Goal: Communication & Community: Answer question/provide support

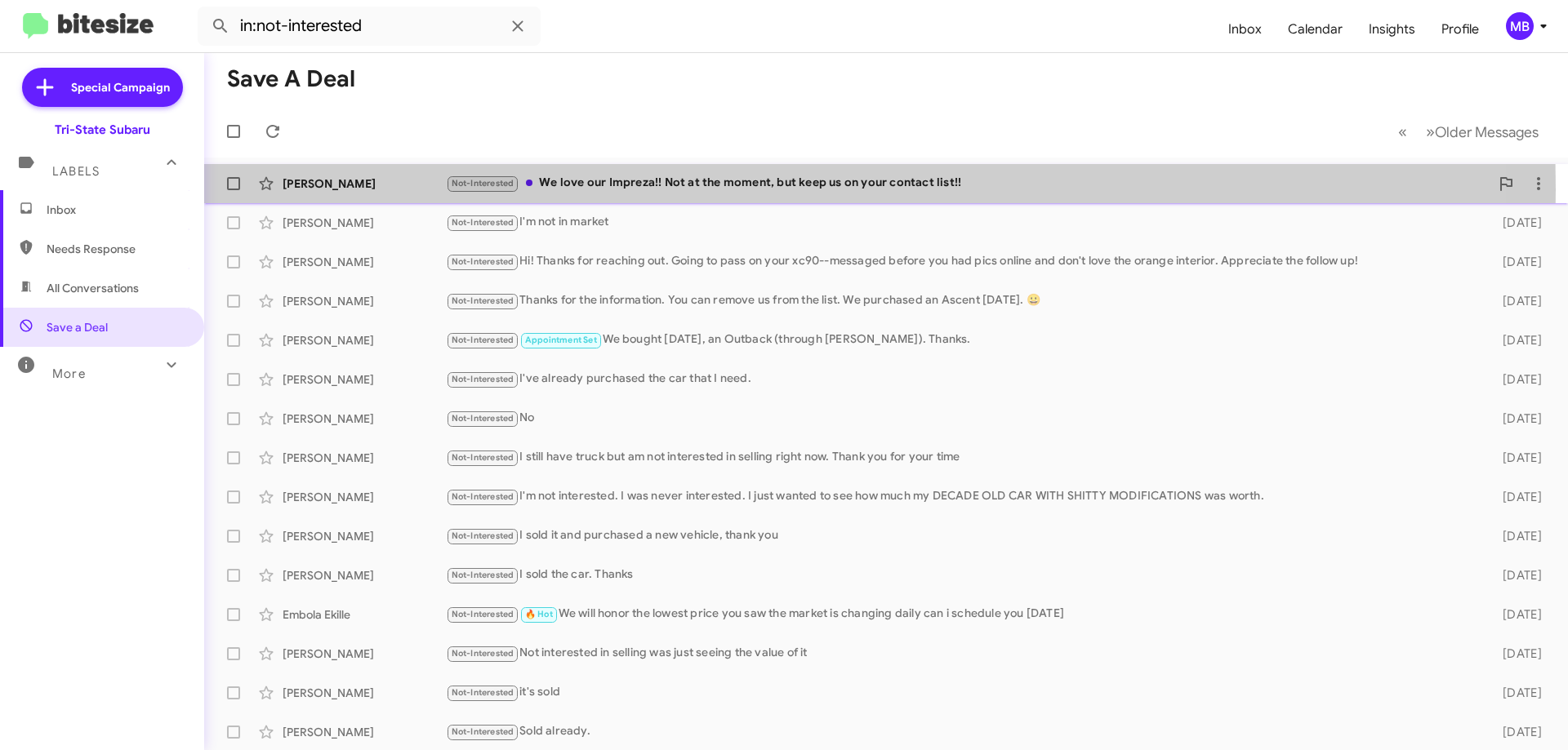
click at [390, 189] on div "[PERSON_NAME]" at bounding box center [364, 183] width 163 height 16
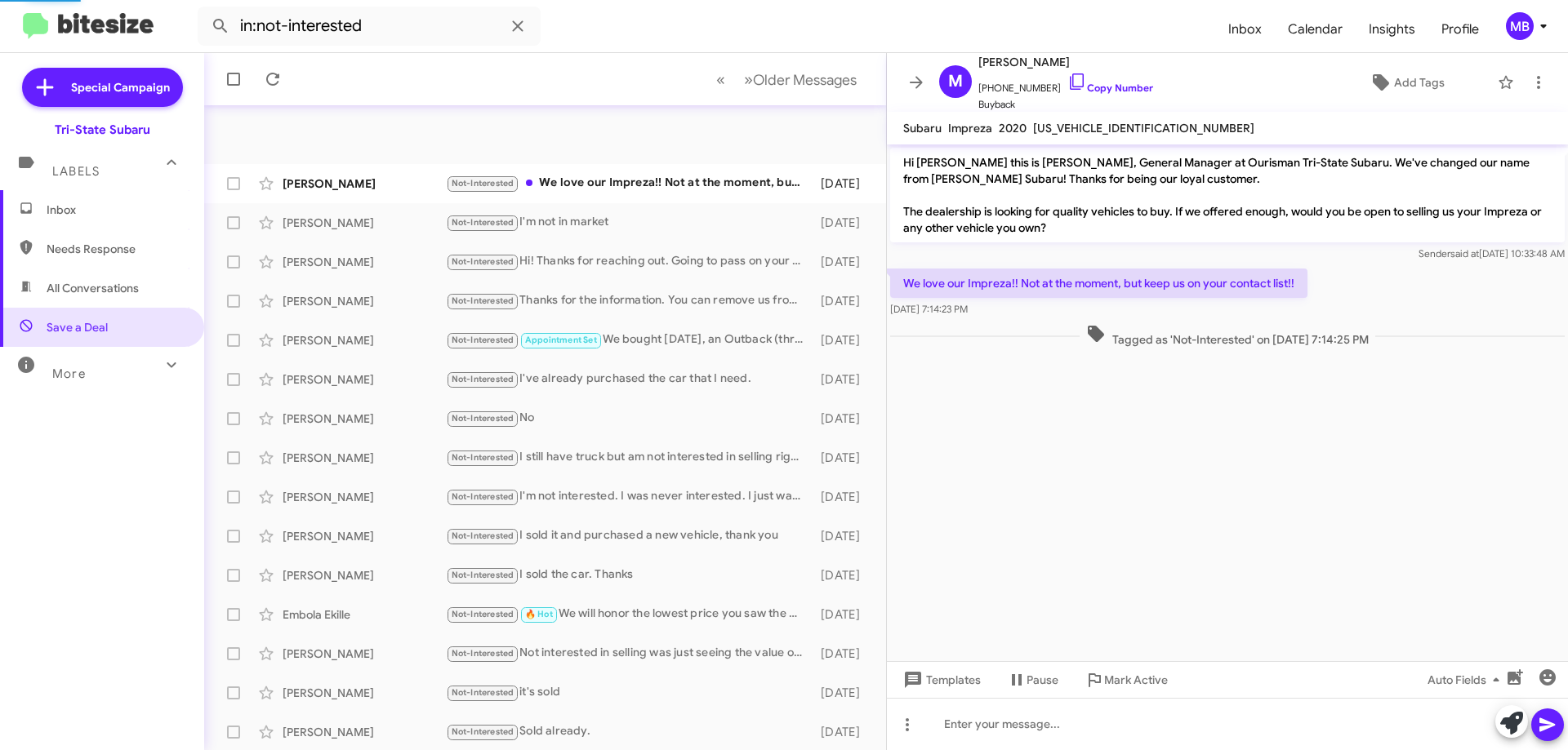
scroll to position [198, 0]
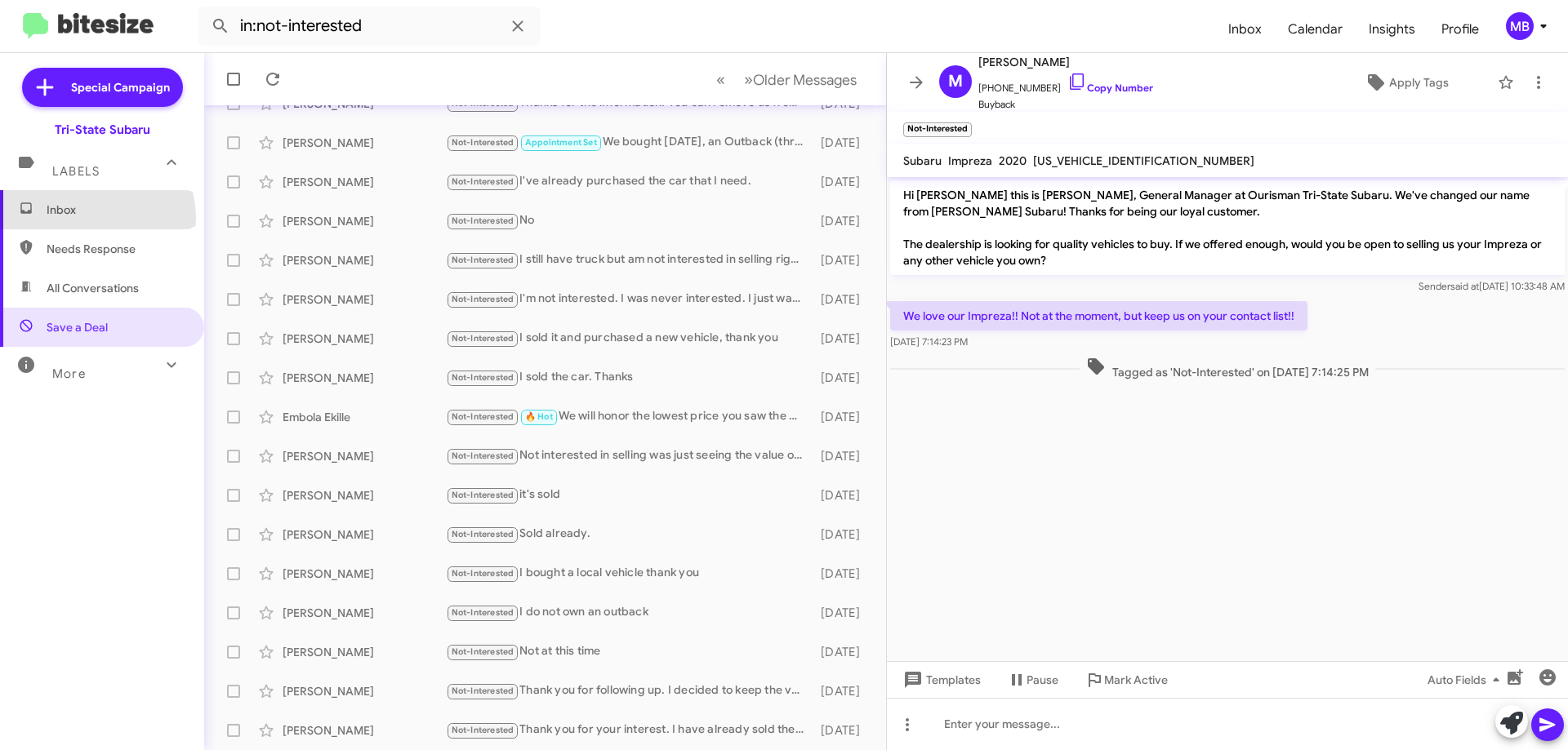
click at [93, 218] on span "Inbox" at bounding box center [102, 209] width 204 height 39
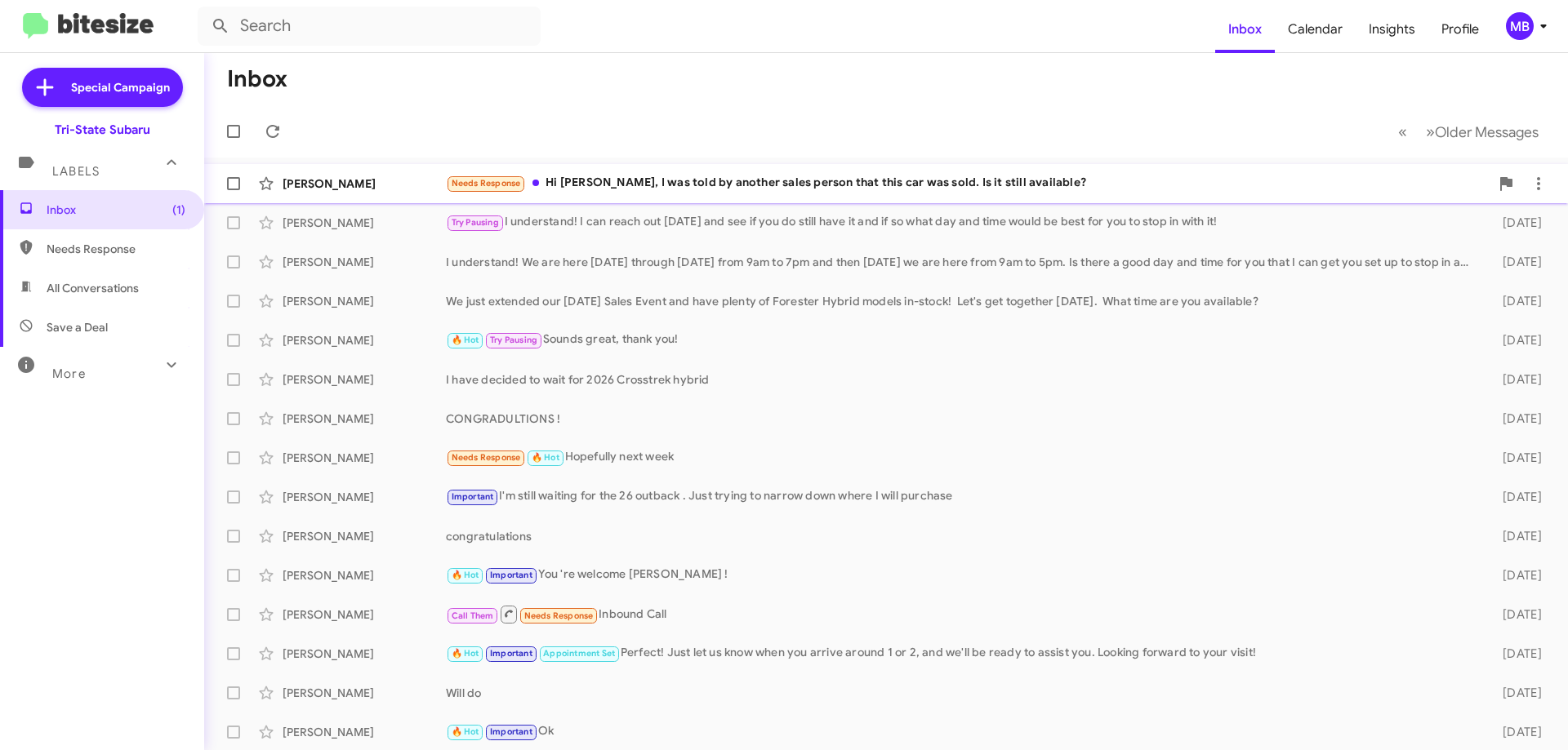
click at [645, 180] on div "Needs Response Hi [PERSON_NAME], I was told by another sales person that this c…" at bounding box center [968, 183] width 1044 height 19
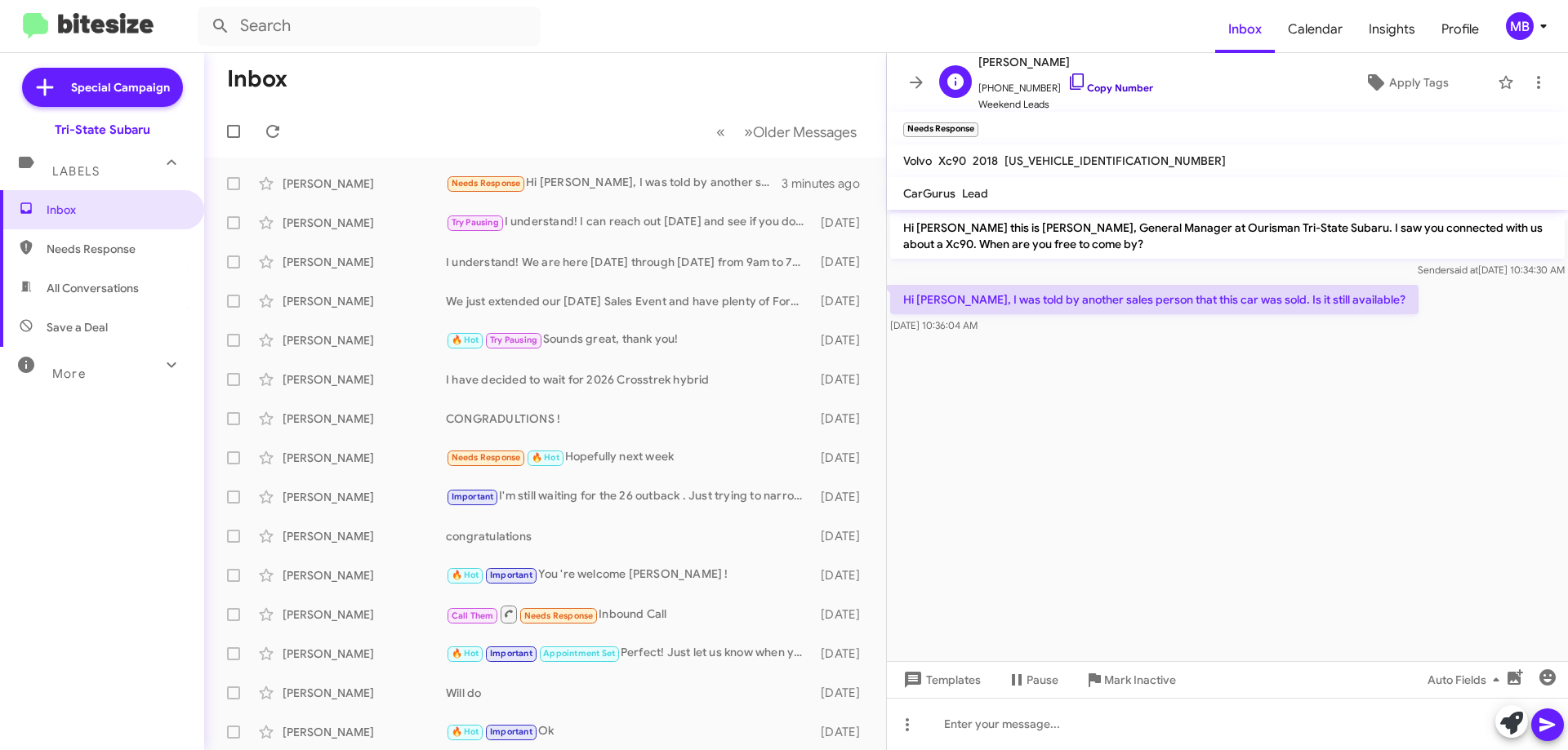
click at [1127, 89] on link "Copy Number" at bounding box center [1110, 87] width 86 height 12
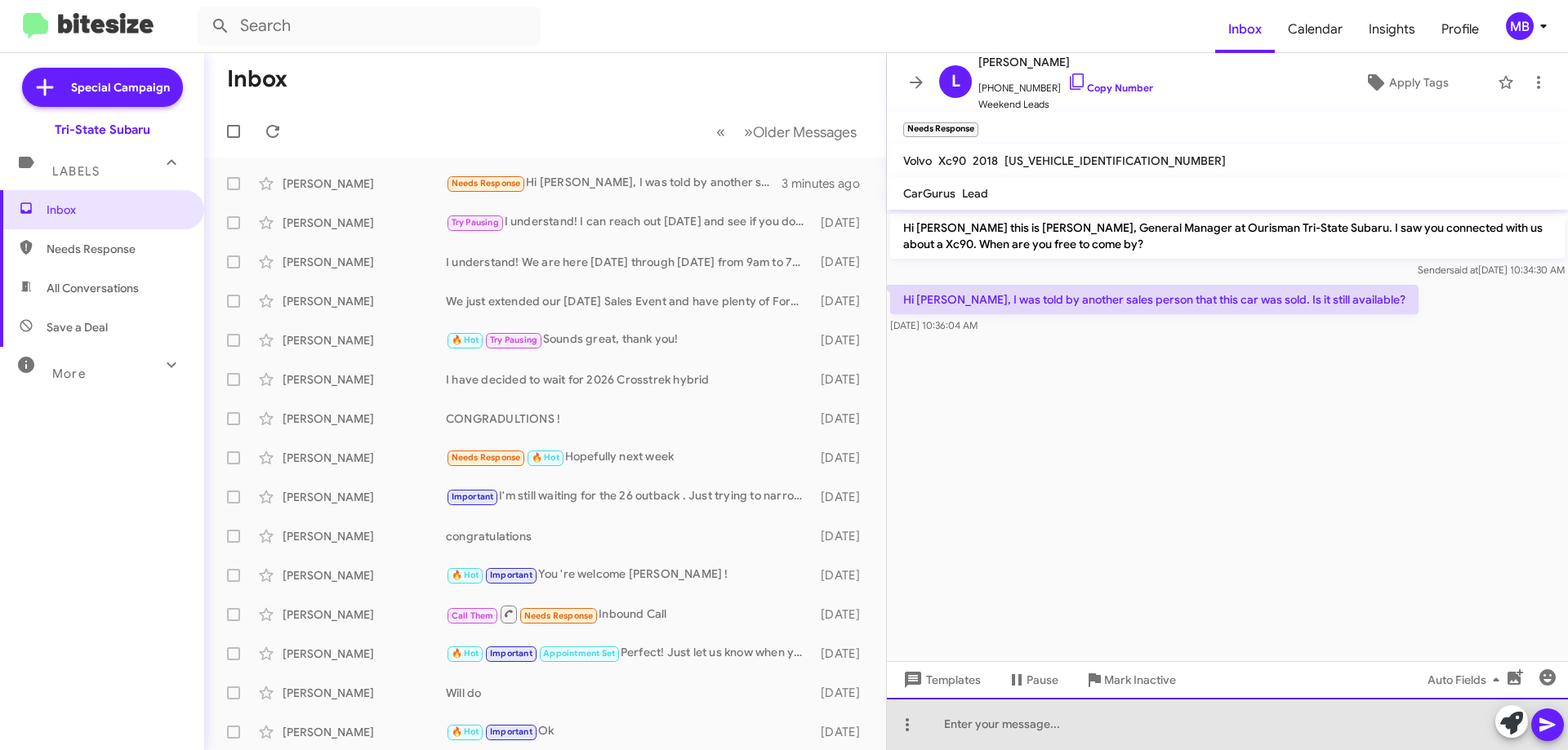
click at [1118, 722] on div at bounding box center [1227, 724] width 681 height 52
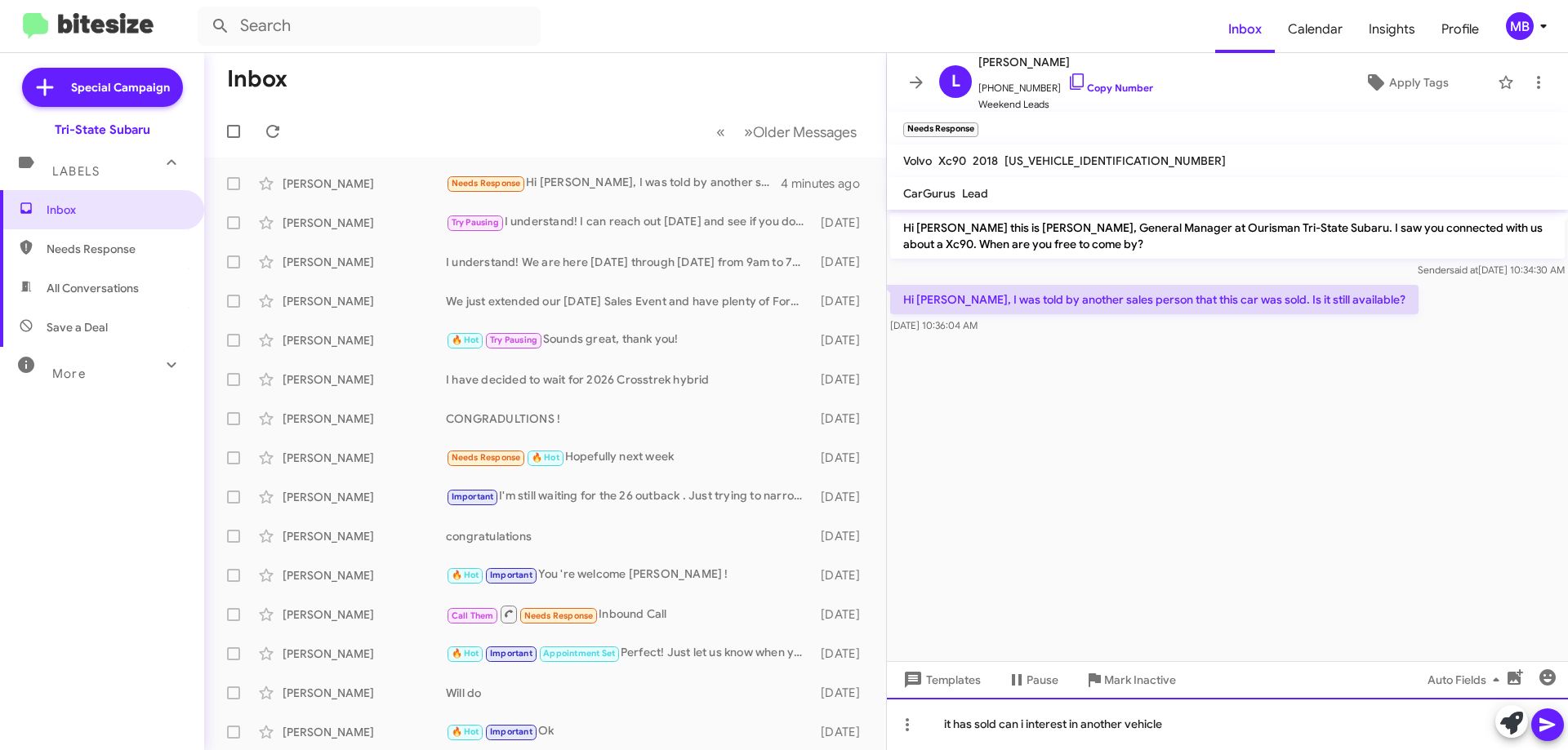
click at [1205, 719] on div "it has sold can i interest in another vehicle" at bounding box center [1227, 724] width 681 height 52
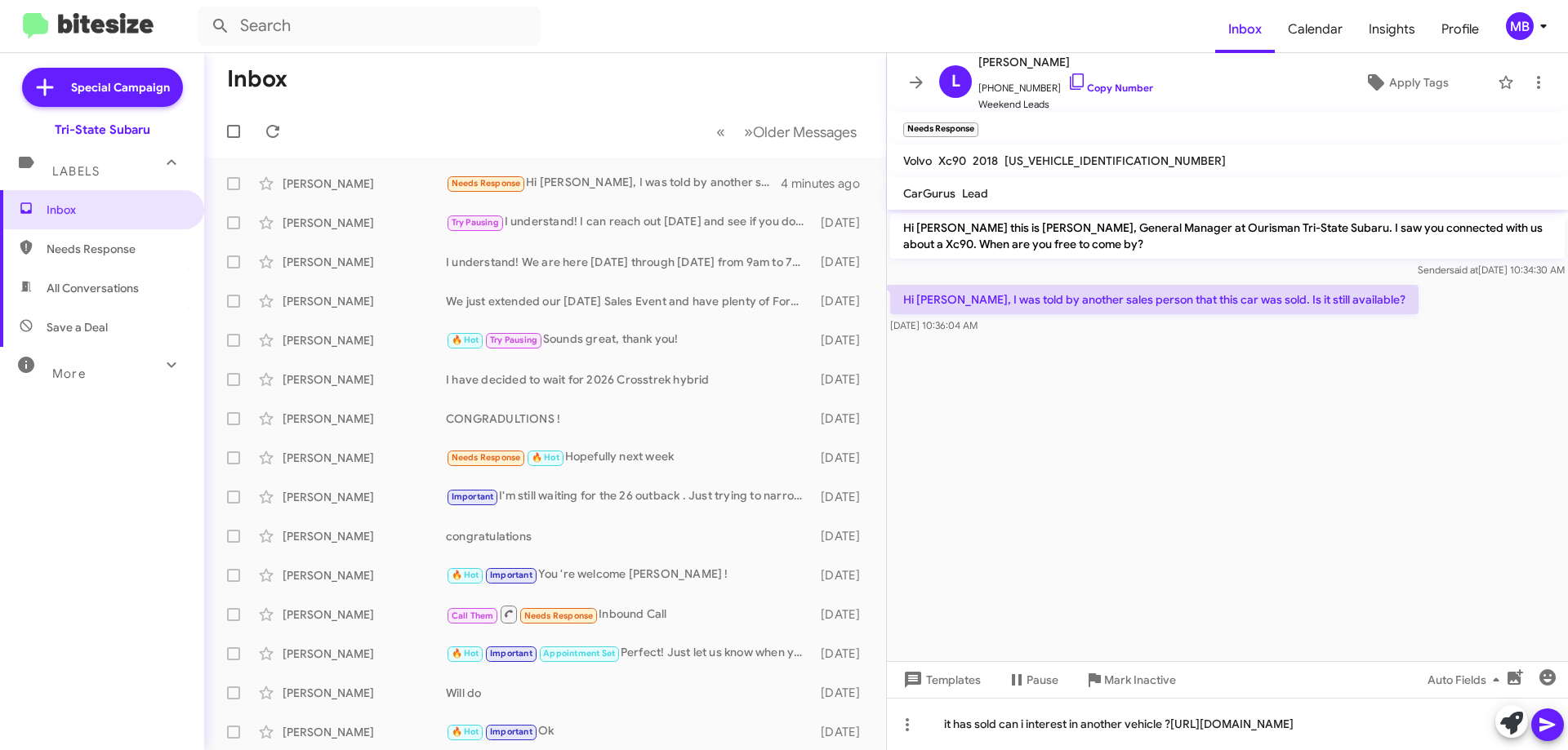
click at [1552, 732] on icon at bounding box center [1547, 725] width 20 height 20
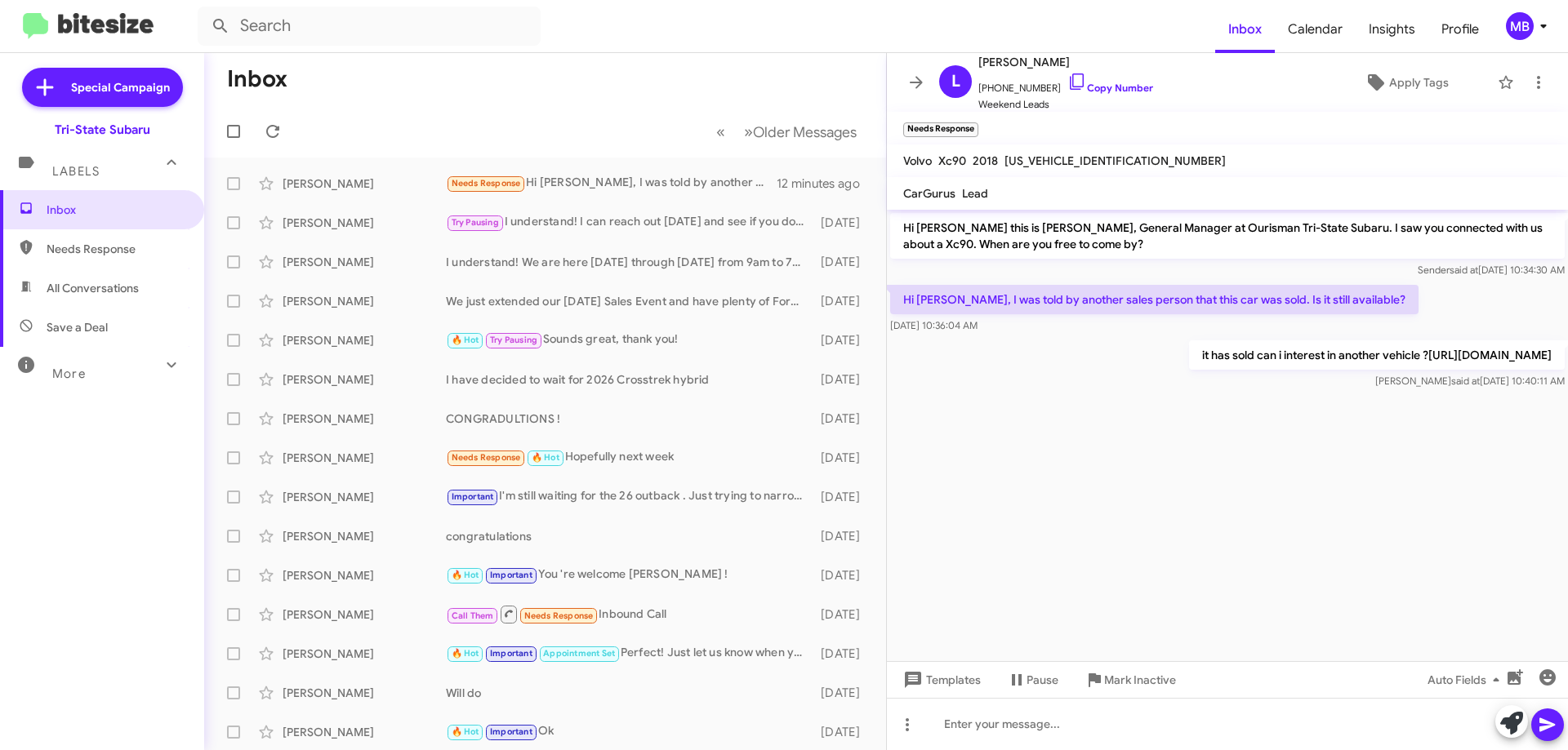
click at [107, 171] on div "Labels" at bounding box center [86, 164] width 145 height 30
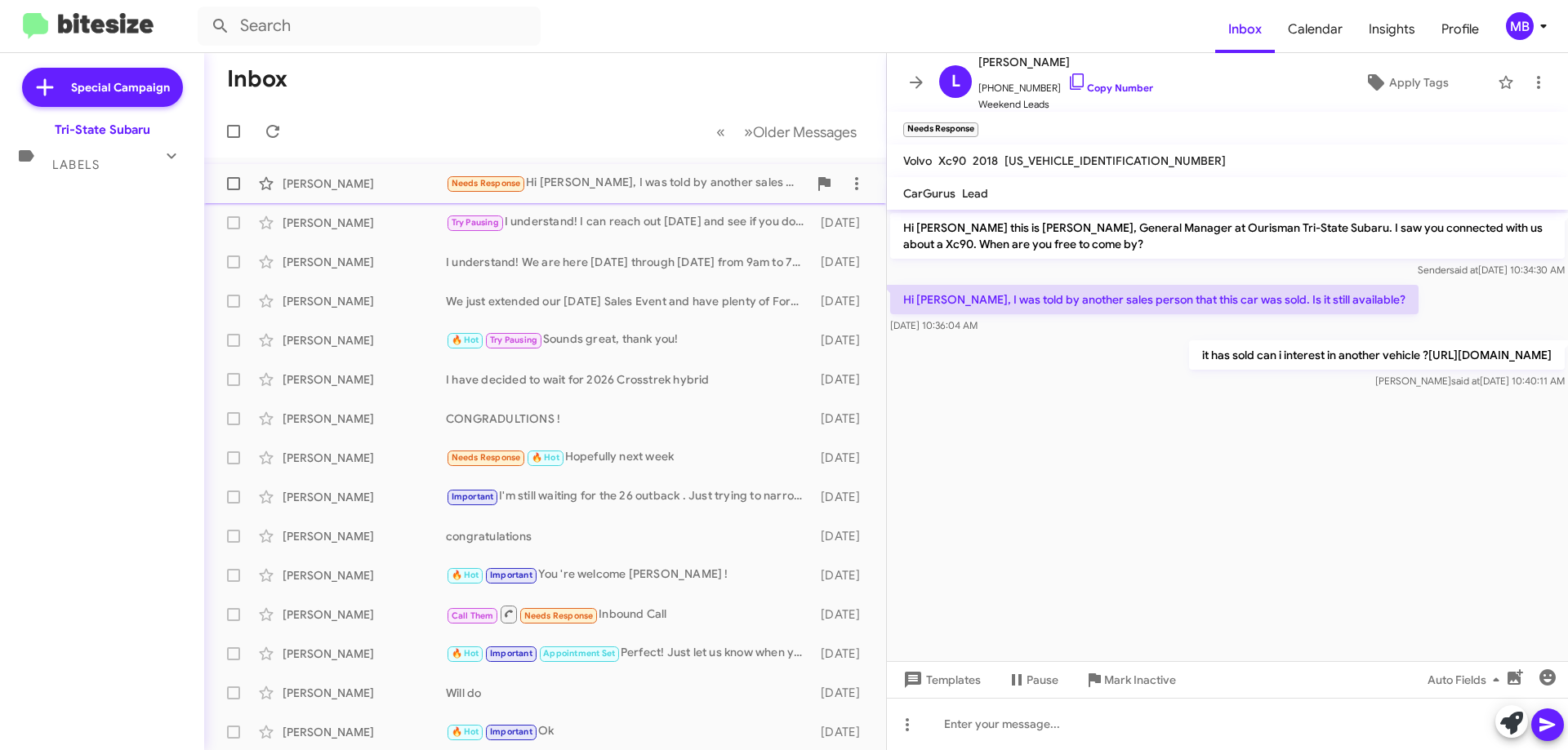
click at [307, 187] on div "[PERSON_NAME]" at bounding box center [364, 183] width 163 height 16
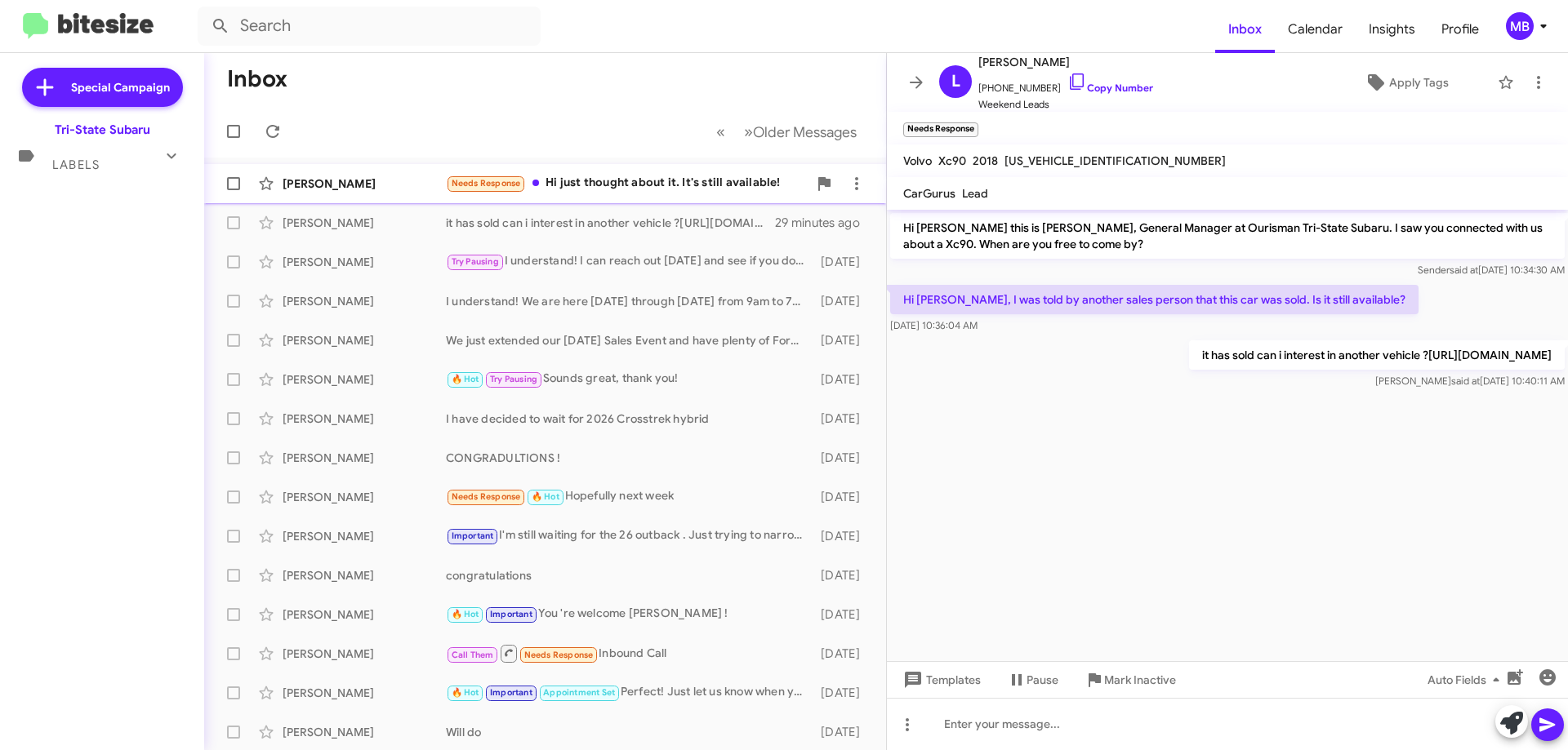
click at [405, 186] on div "[PERSON_NAME]" at bounding box center [364, 183] width 163 height 16
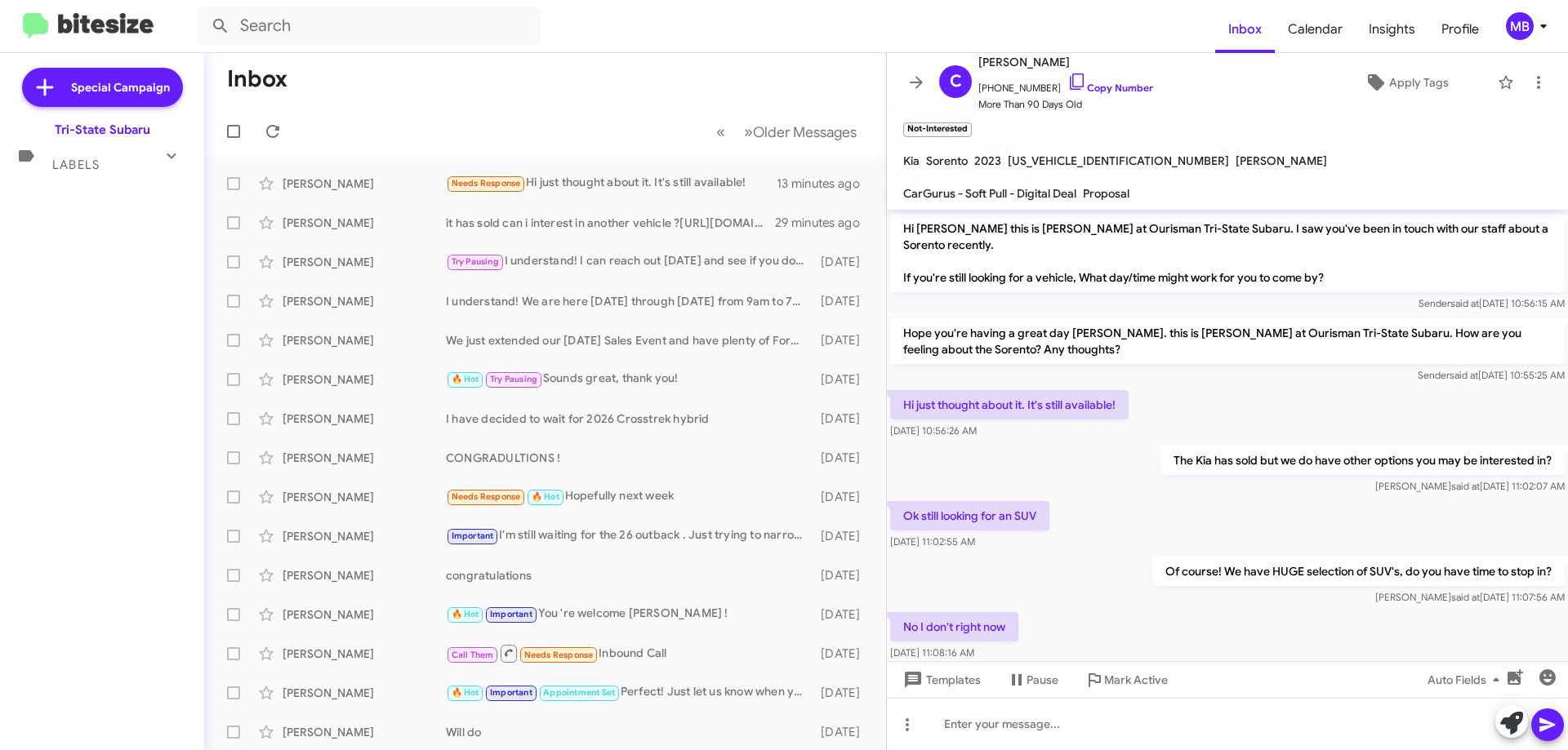
scroll to position [217, 0]
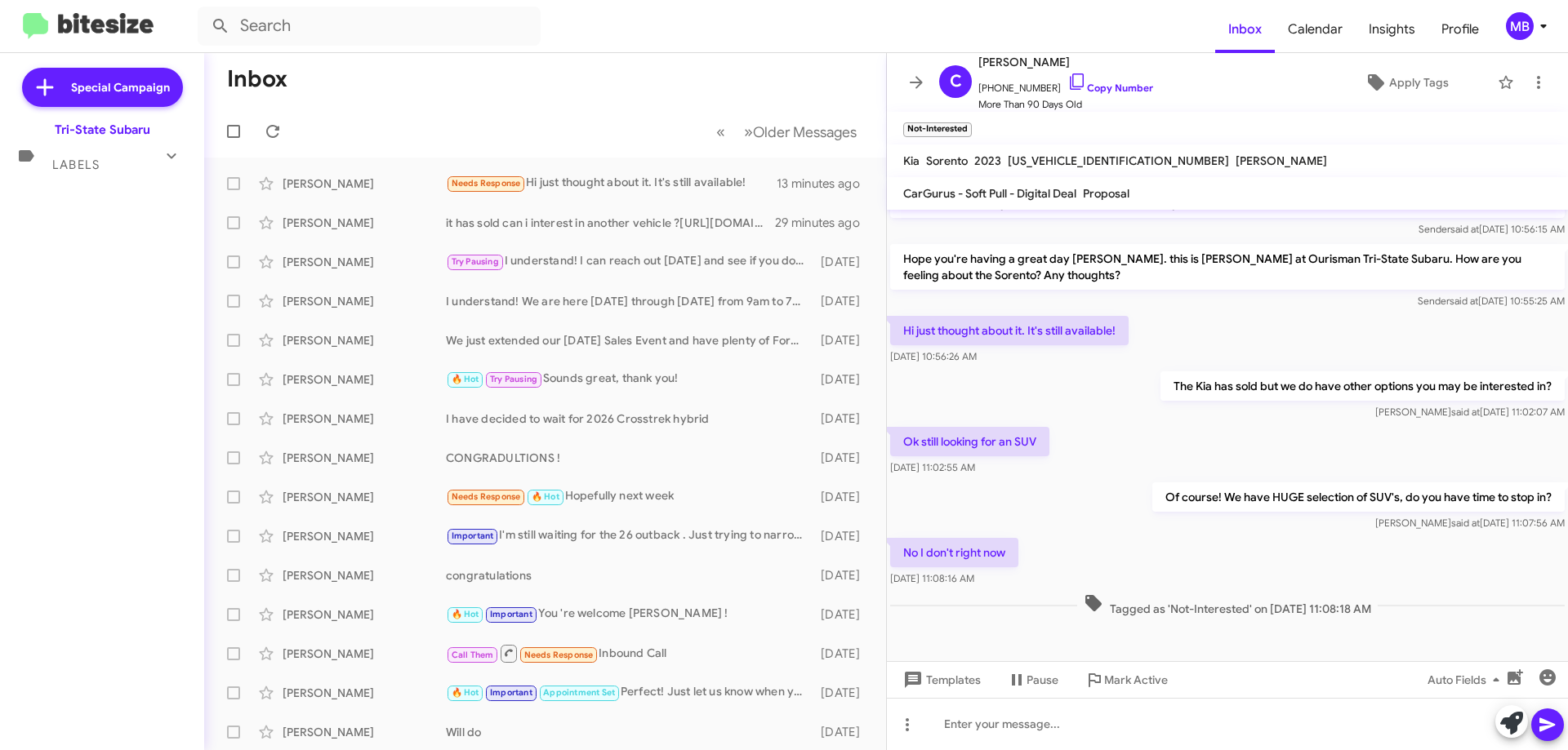
click at [124, 156] on div "Labels" at bounding box center [86, 157] width 145 height 30
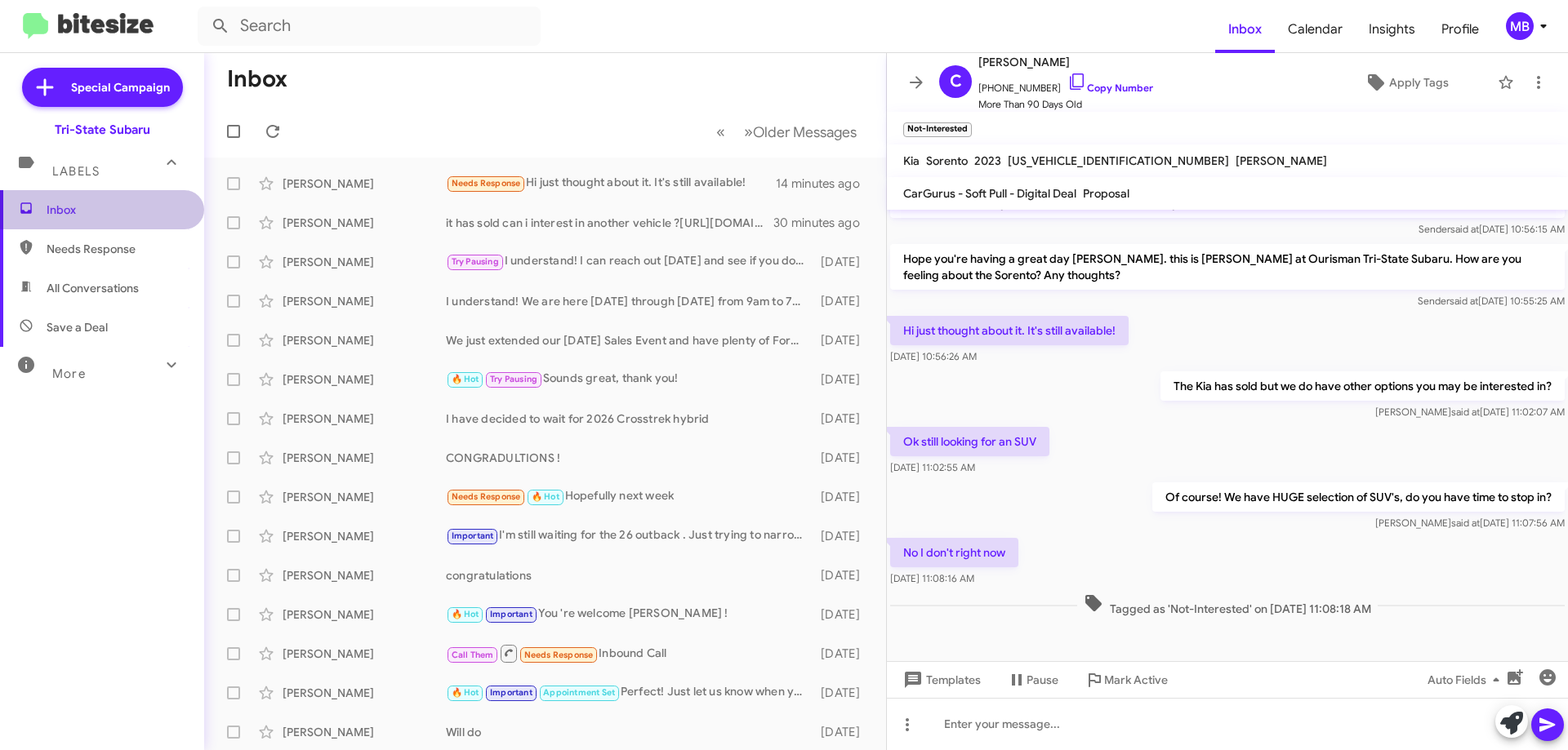
click at [126, 200] on span "Inbox" at bounding box center [102, 209] width 204 height 39
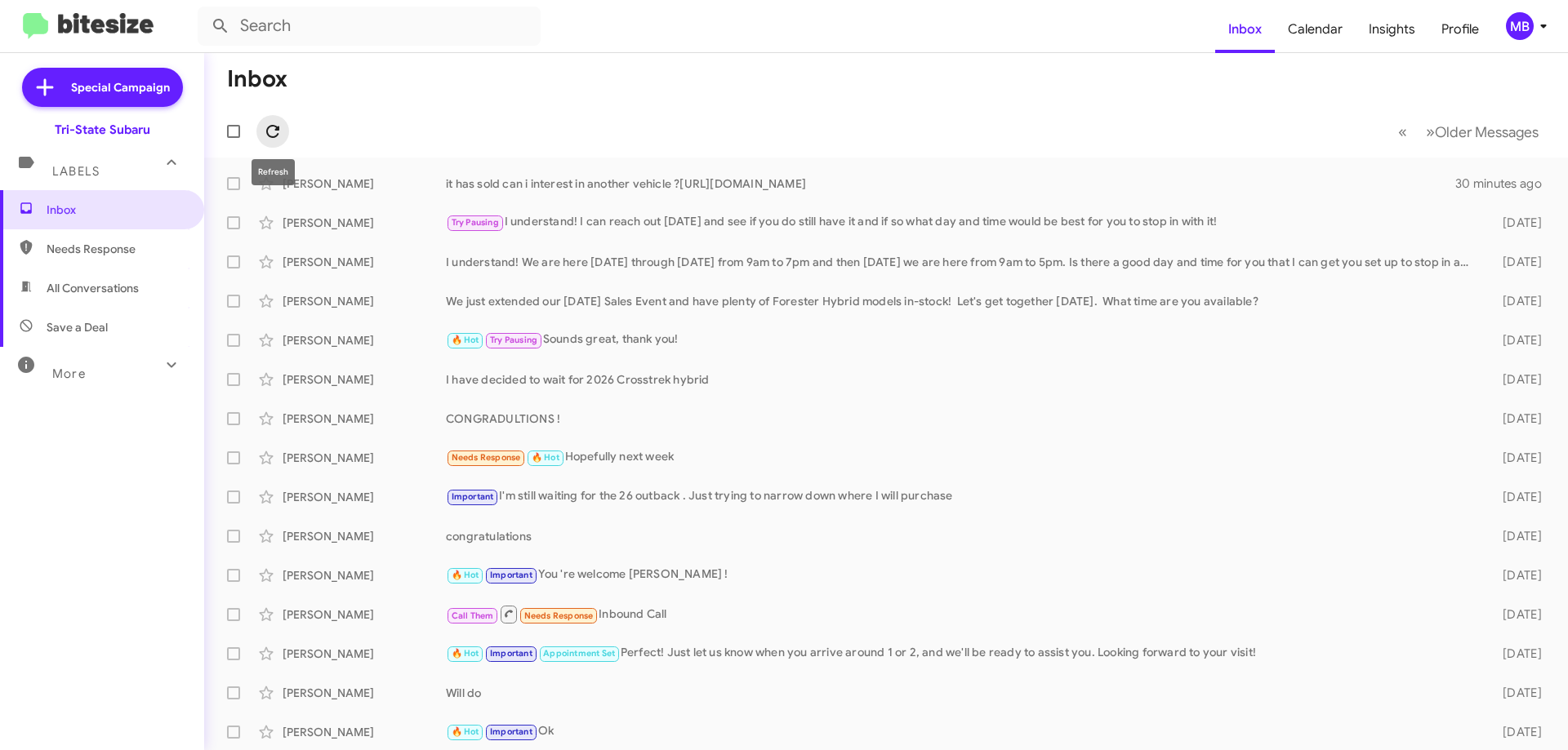
click at [260, 131] on span at bounding box center [273, 131] width 33 height 20
click at [156, 261] on span "Needs Response" at bounding box center [102, 249] width 204 height 39
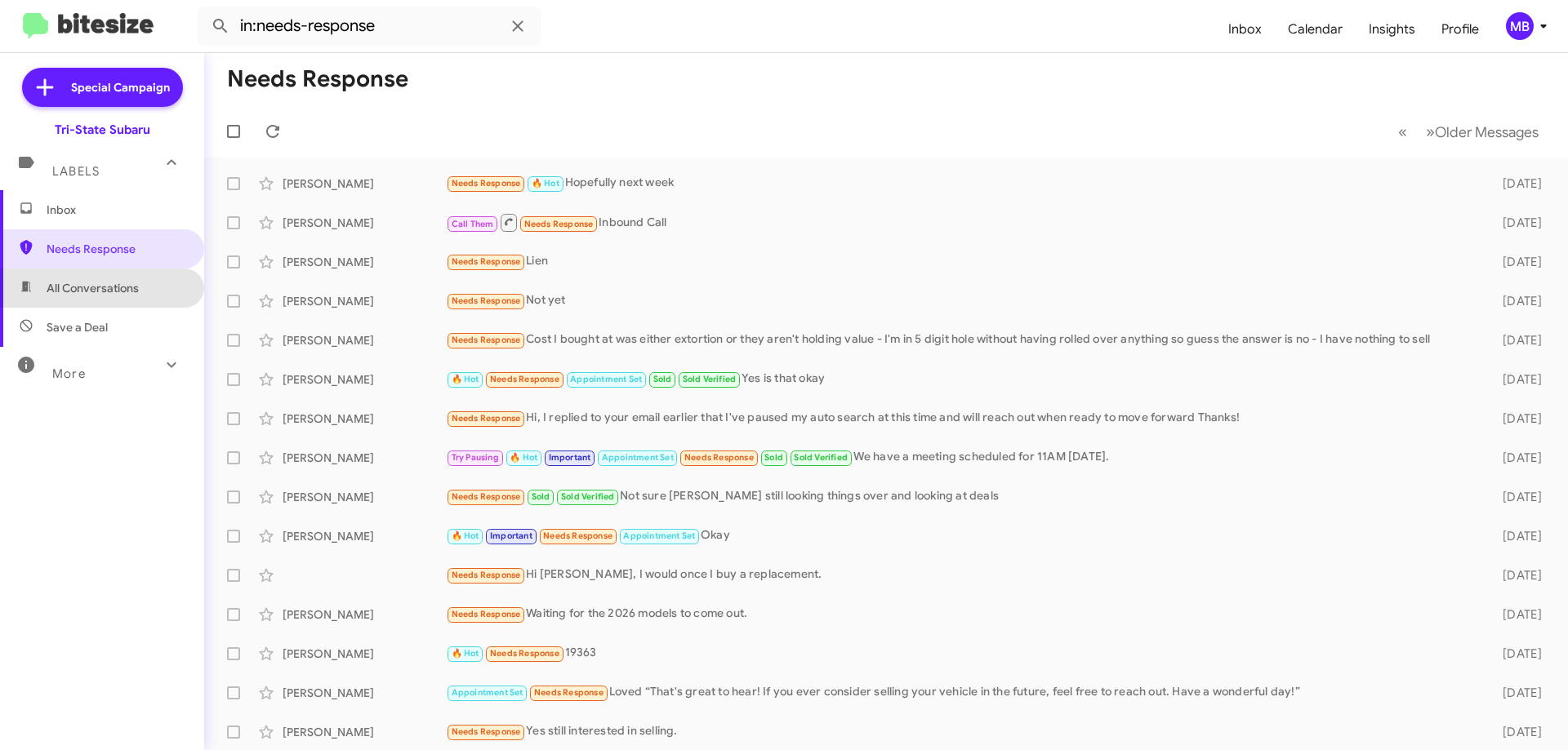
click at [135, 293] on span "All Conversations" at bounding box center [92, 288] width 92 height 16
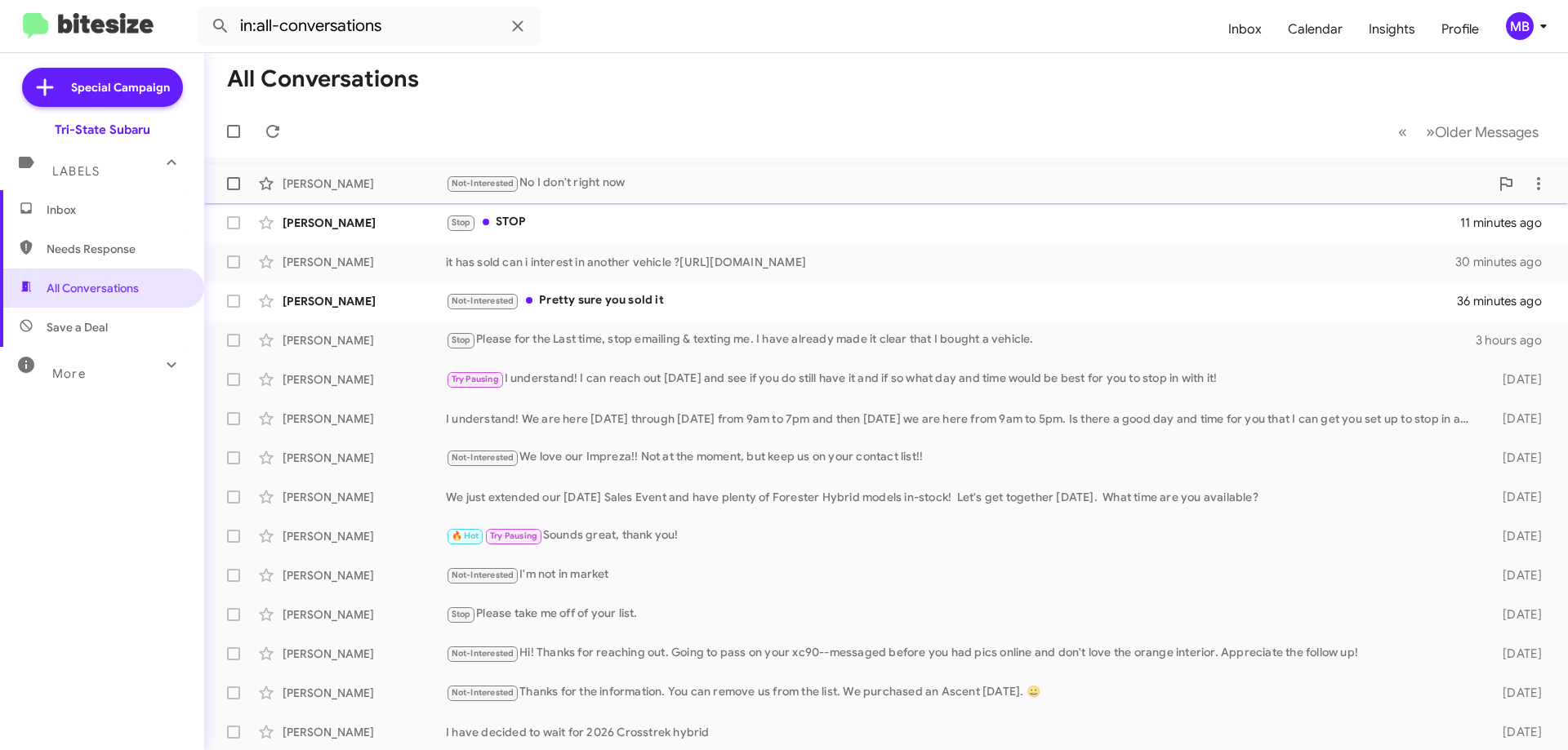
drag, startPoint x: 377, startPoint y: 226, endPoint x: 430, endPoint y: 198, distance: 59.9
click at [377, 226] on div "[PERSON_NAME]" at bounding box center [364, 223] width 163 height 16
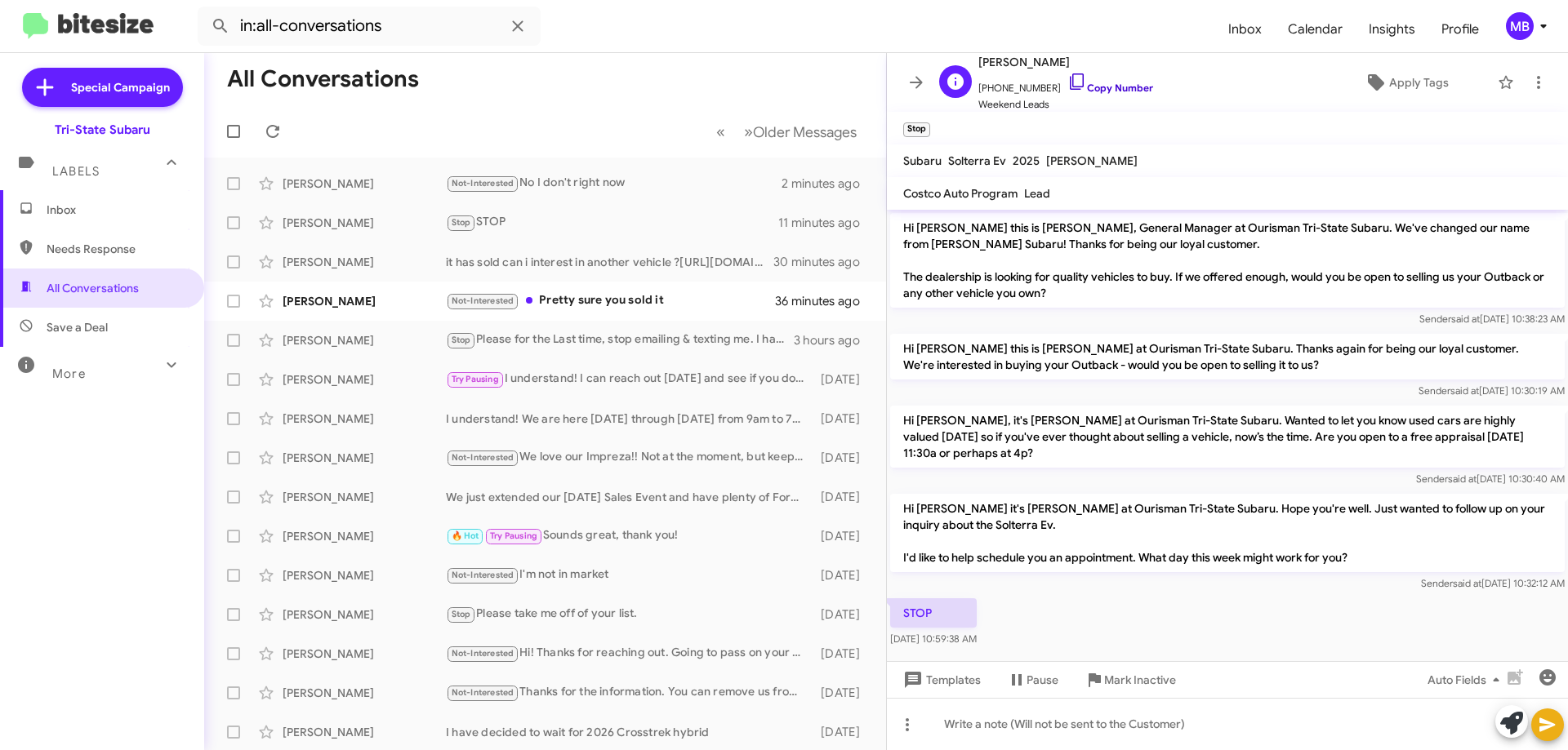
click at [1099, 86] on link "Copy Number" at bounding box center [1110, 87] width 86 height 12
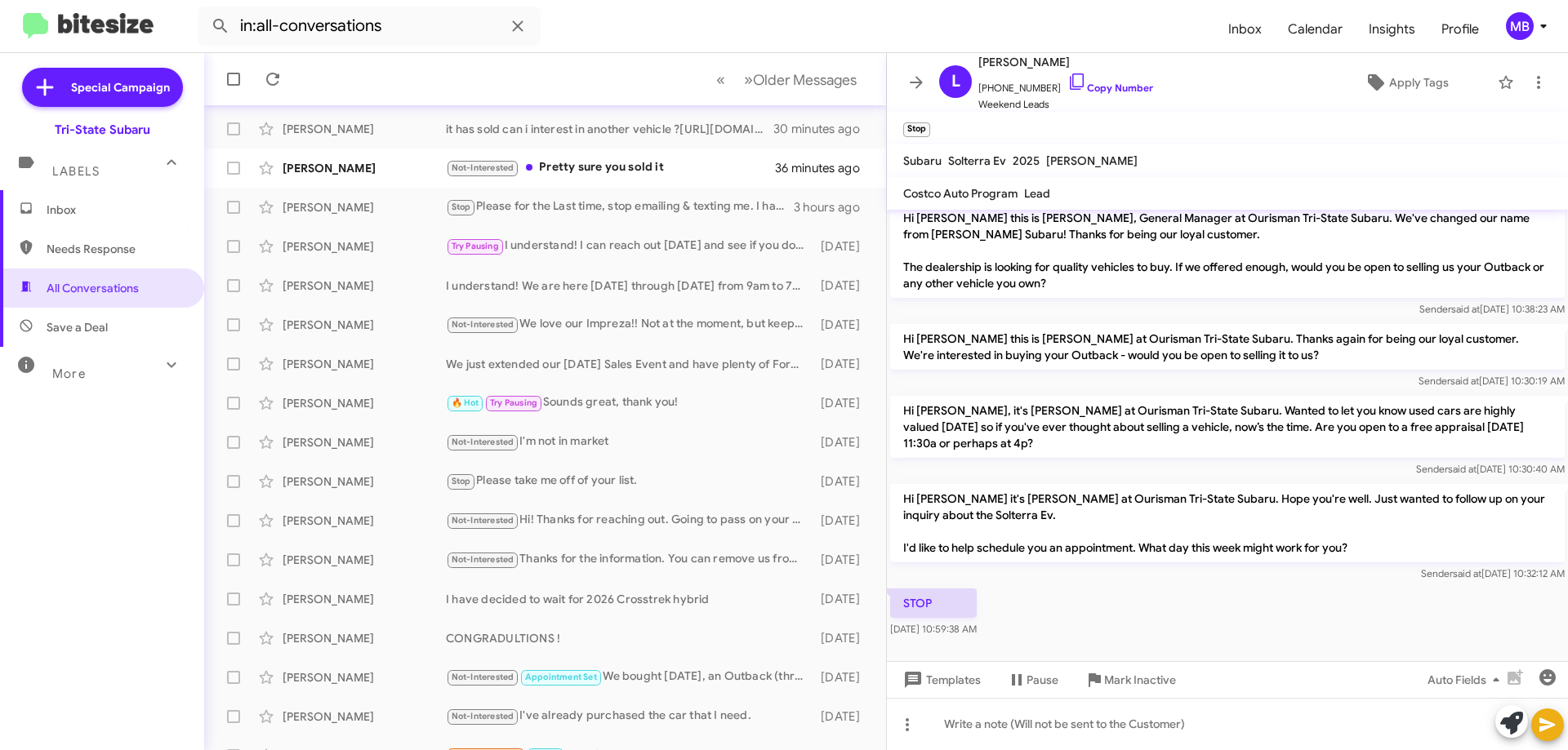
scroll to position [163, 0]
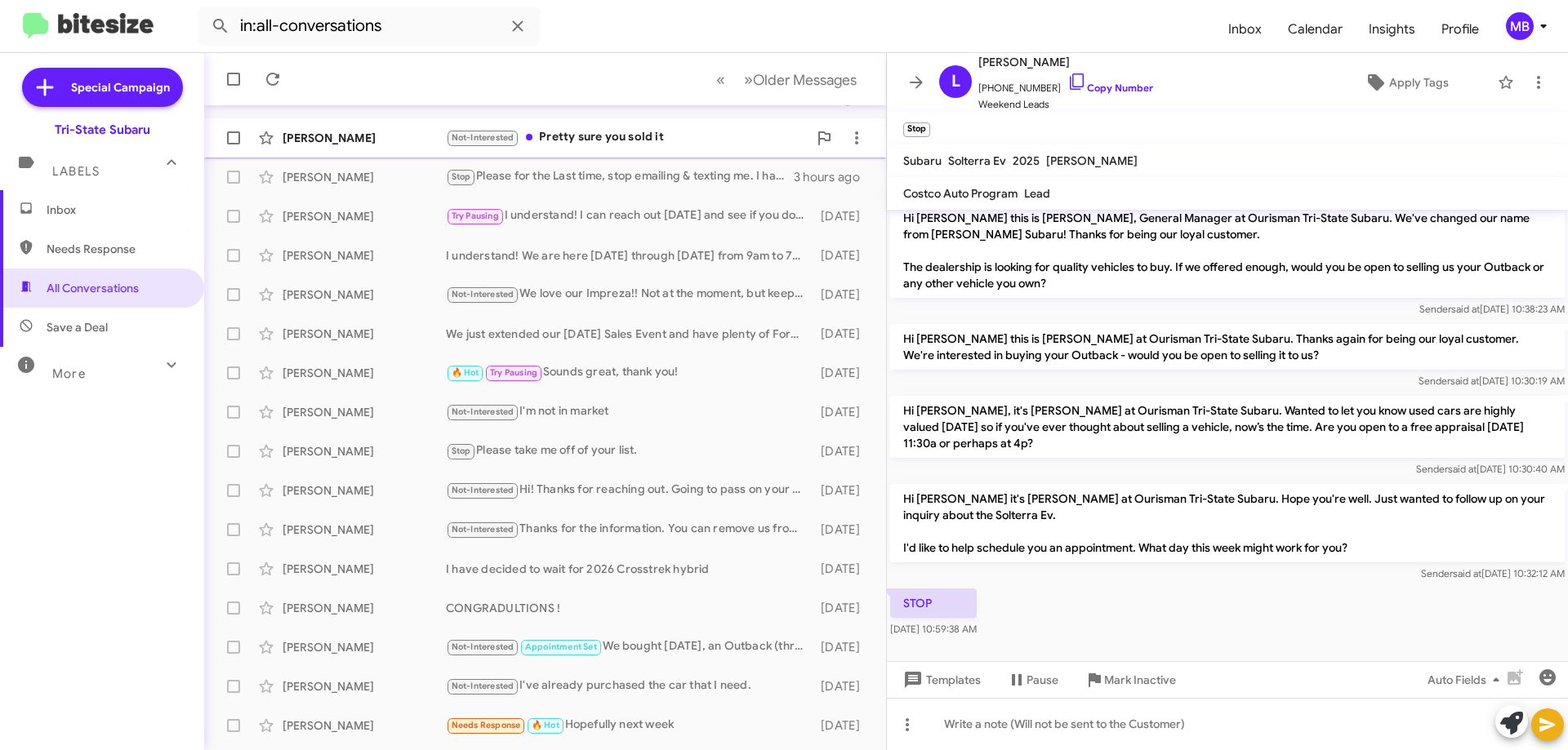
click at [665, 145] on div "Not-Interested Pretty sure you sold it" at bounding box center [627, 137] width 362 height 19
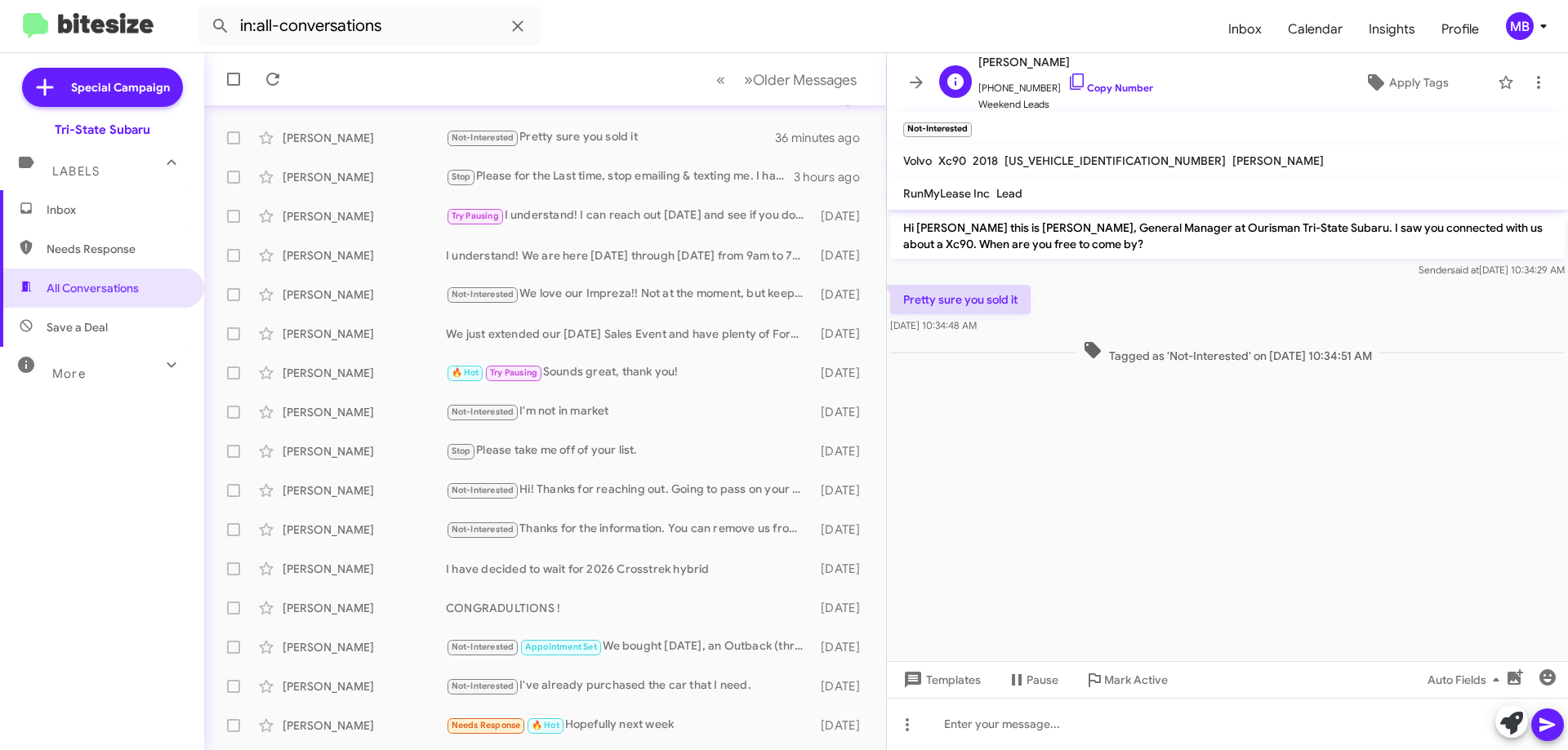
click at [1130, 79] on span "[PHONE_NUMBER] Copy Number" at bounding box center [1066, 84] width 175 height 24
click at [1126, 79] on span "[PHONE_NUMBER] Copy Number" at bounding box center [1066, 84] width 175 height 24
click at [1116, 89] on link "Copy Number" at bounding box center [1110, 87] width 86 height 12
drag, startPoint x: 1066, startPoint y: 341, endPoint x: 899, endPoint y: 280, distance: 177.8
click at [899, 280] on div "Hi [PERSON_NAME] this is [PERSON_NAME], General Manager at Ourisman Tri-State S…" at bounding box center [1227, 289] width 681 height 157
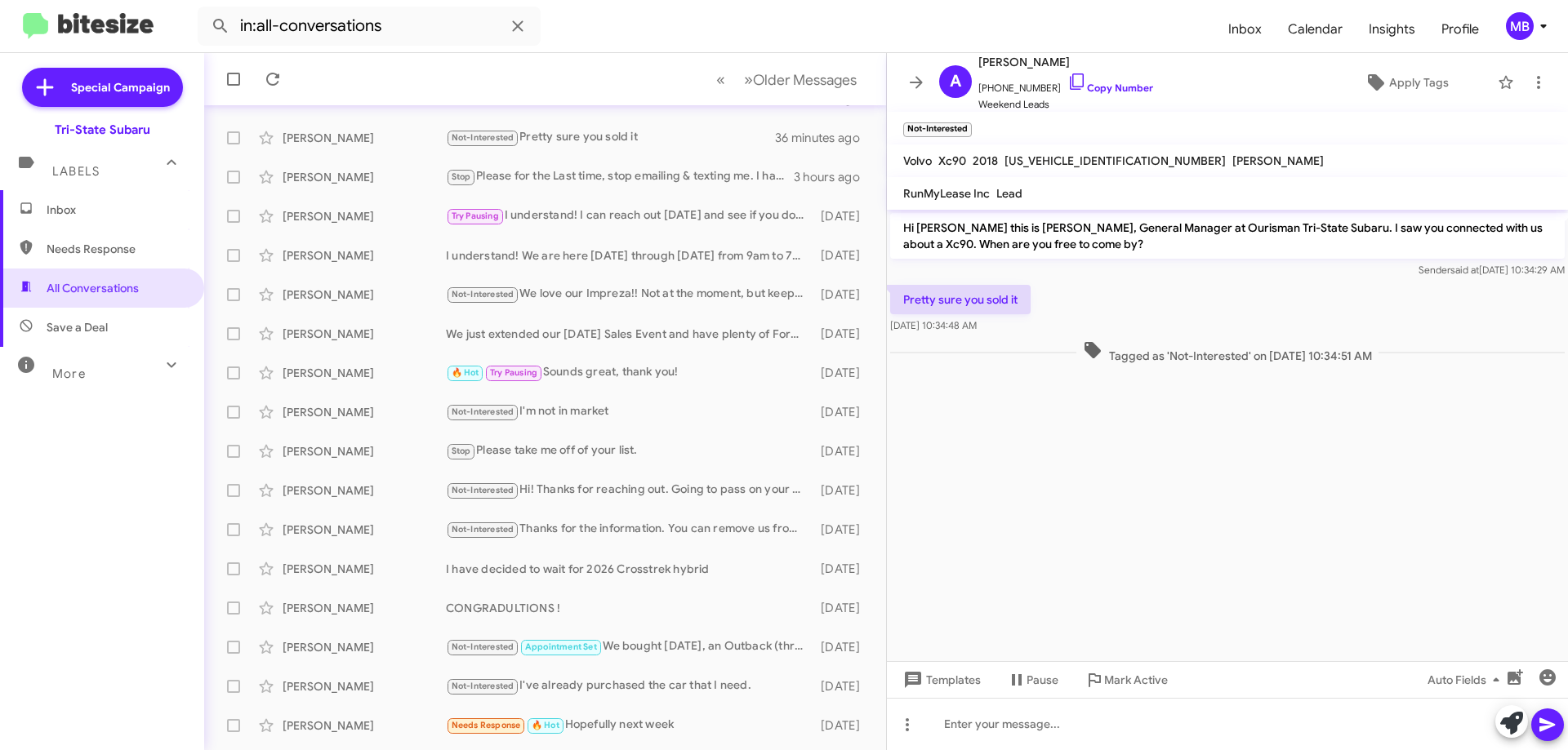
copy div "Sender said at [DATE] 10:34:29 AM Pretty sure you sold it [DATE] 10:34:48 AM Ta…"
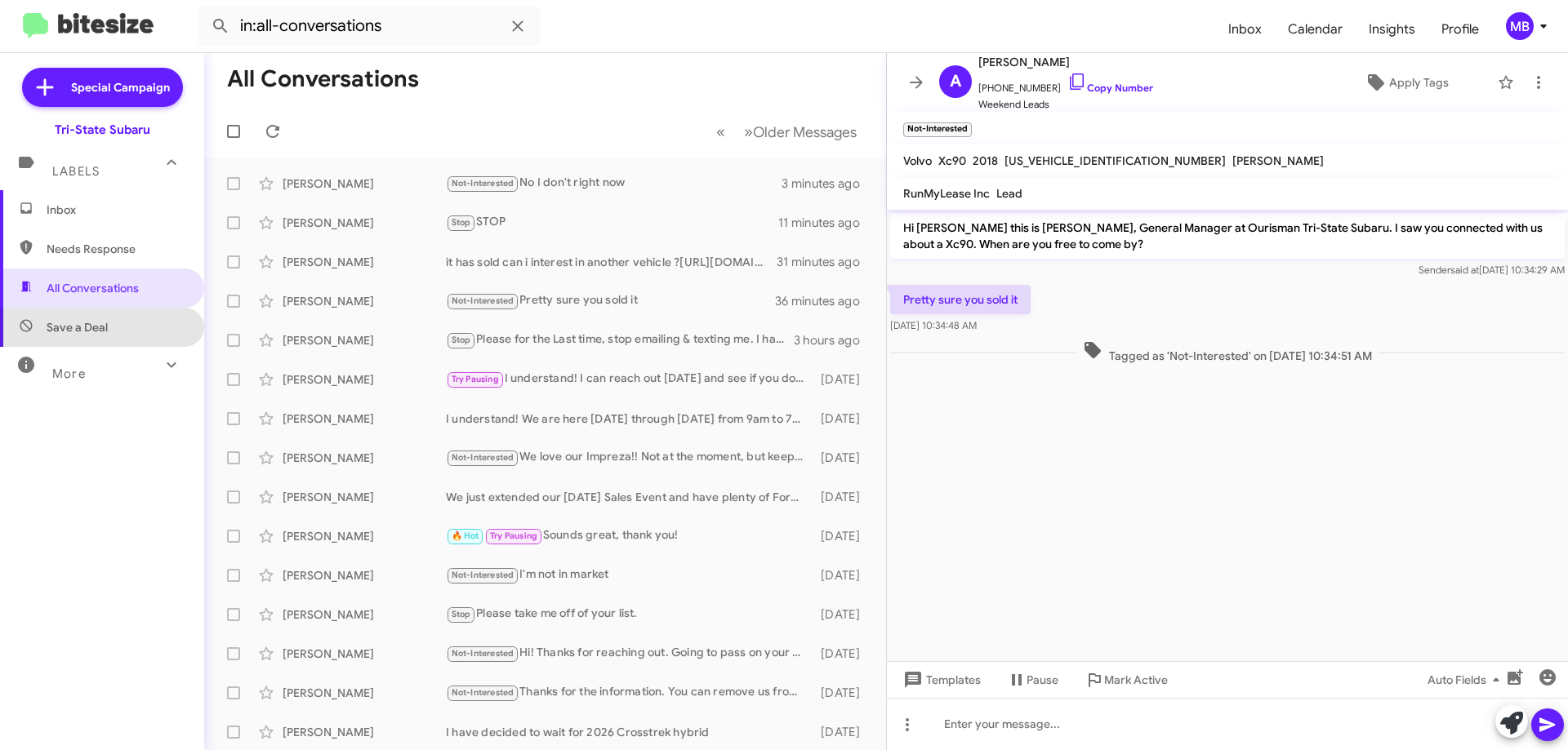
click at [113, 331] on span "Save a Deal" at bounding box center [102, 327] width 204 height 39
type input "in:not-interested"
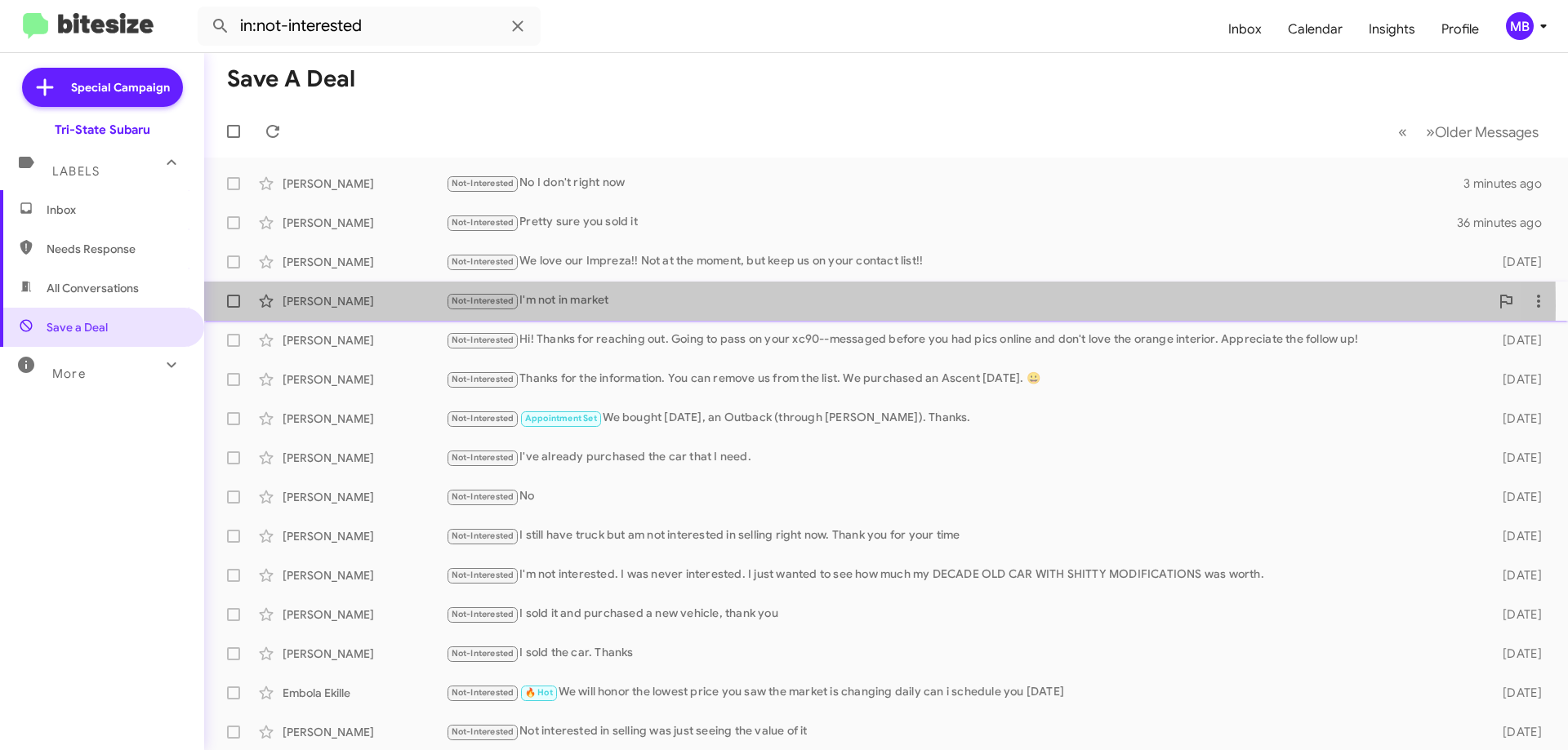
click at [397, 305] on div "[PERSON_NAME]" at bounding box center [364, 301] width 163 height 16
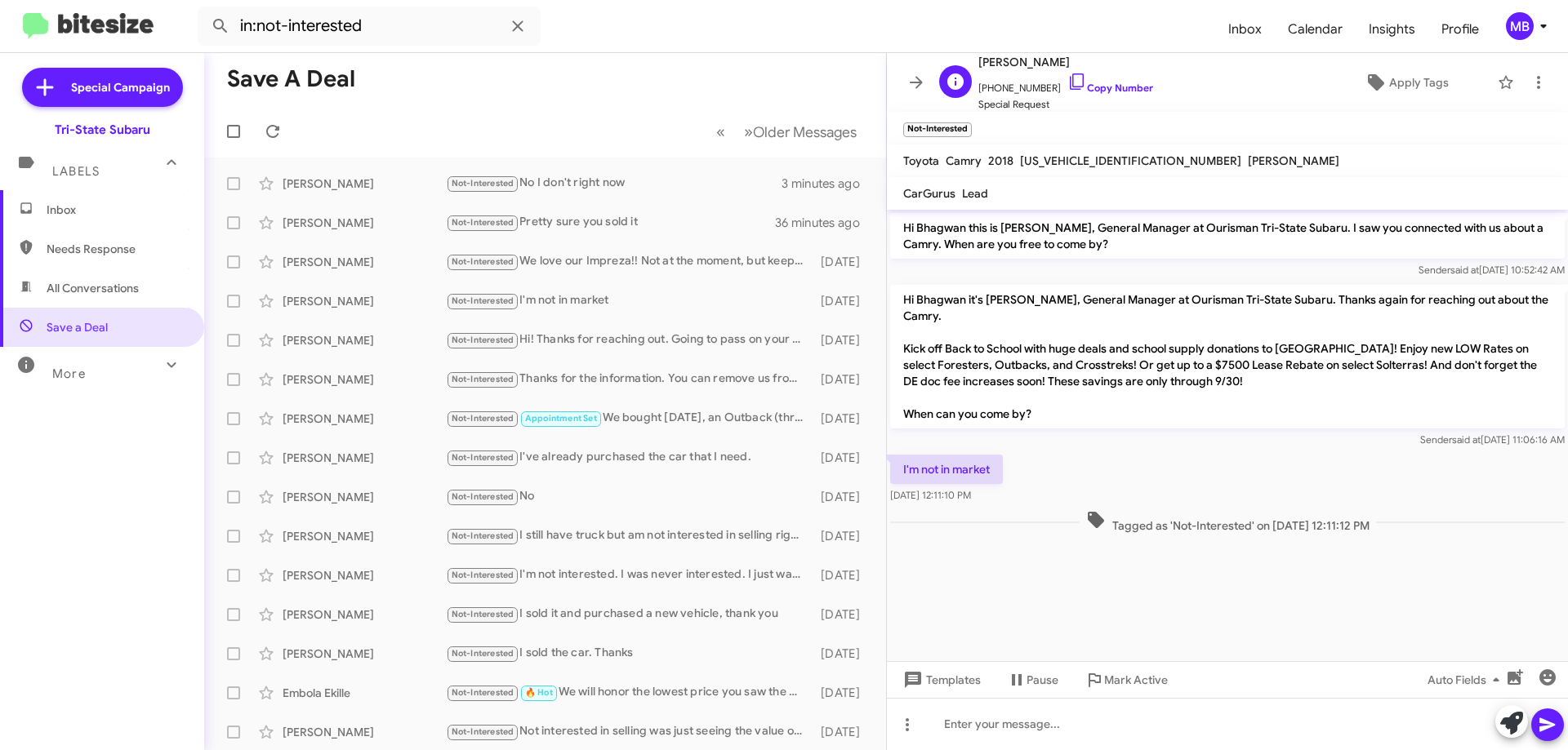
click at [1124, 81] on span "[PHONE_NUMBER] Copy Number" at bounding box center [1066, 84] width 175 height 24
click at [1115, 79] on span "[PHONE_NUMBER] Copy Number" at bounding box center [1066, 84] width 175 height 24
click at [1131, 92] on link "Copy Number" at bounding box center [1110, 87] width 86 height 12
click at [1106, 84] on link "Copy Number" at bounding box center [1110, 87] width 86 height 12
drag, startPoint x: 94, startPoint y: 219, endPoint x: 107, endPoint y: 213, distance: 14.3
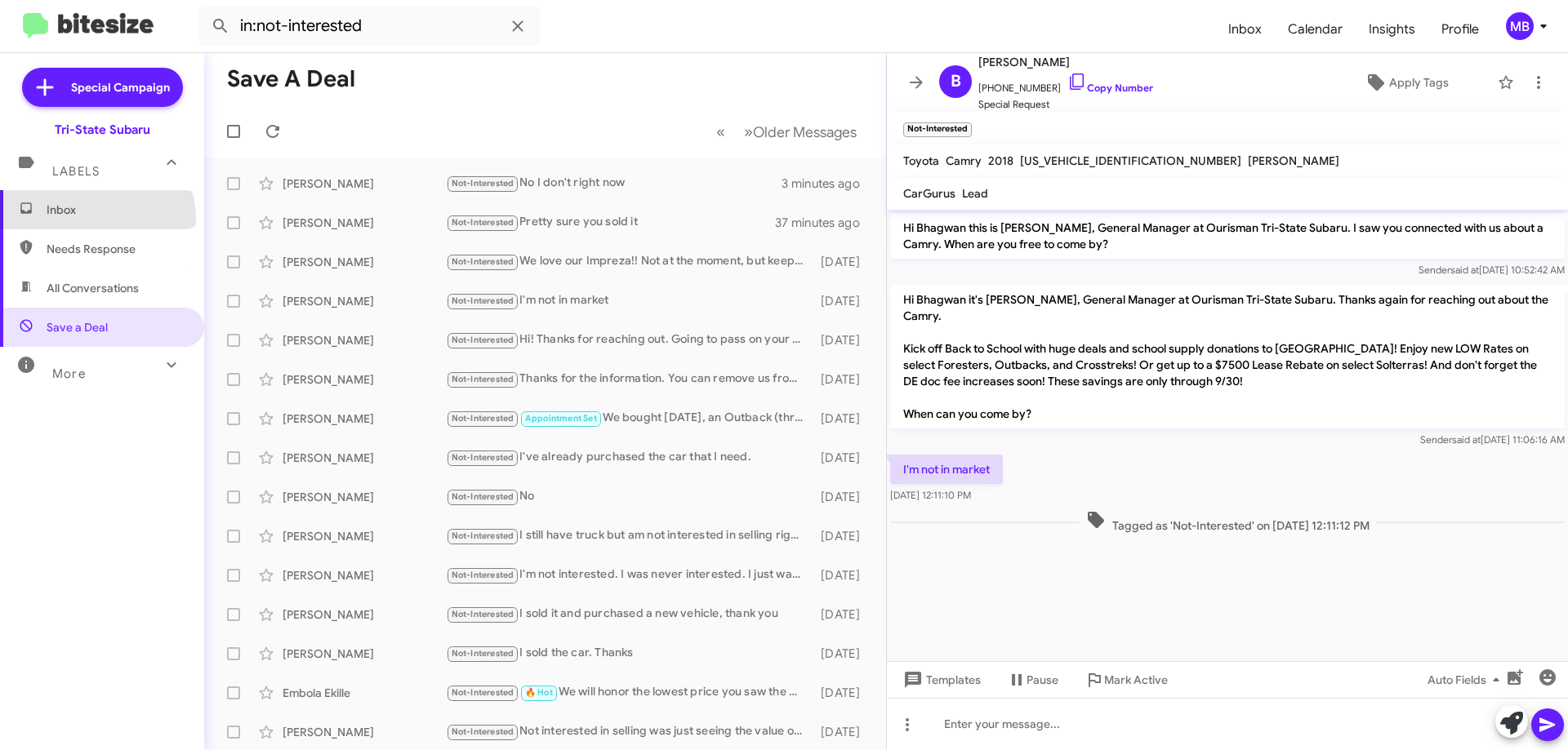
click at [94, 218] on span "Inbox" at bounding box center [102, 209] width 204 height 39
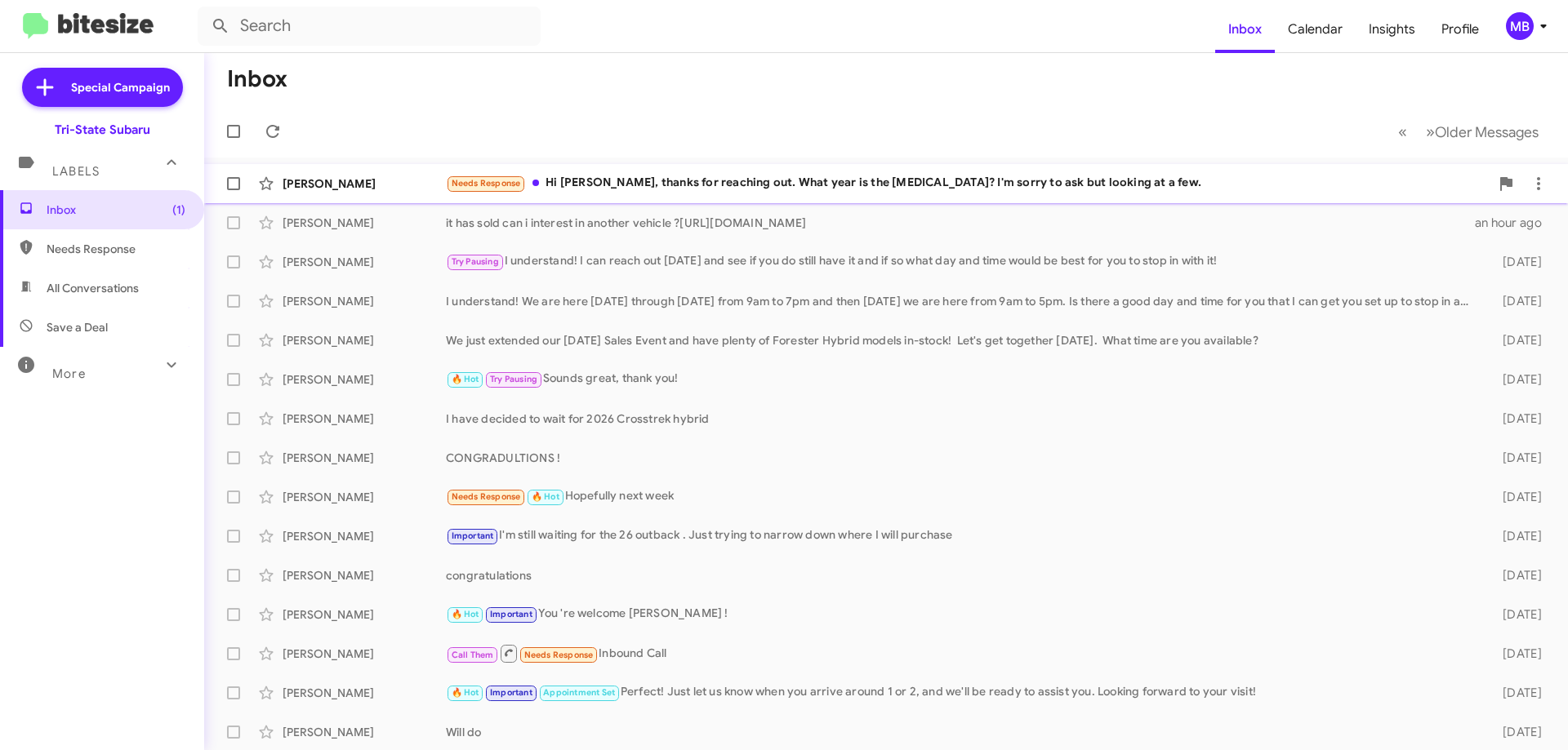
click at [625, 176] on div "Needs Response Hi [PERSON_NAME], thanks for reaching out. What year is the [MED…" at bounding box center [968, 183] width 1044 height 19
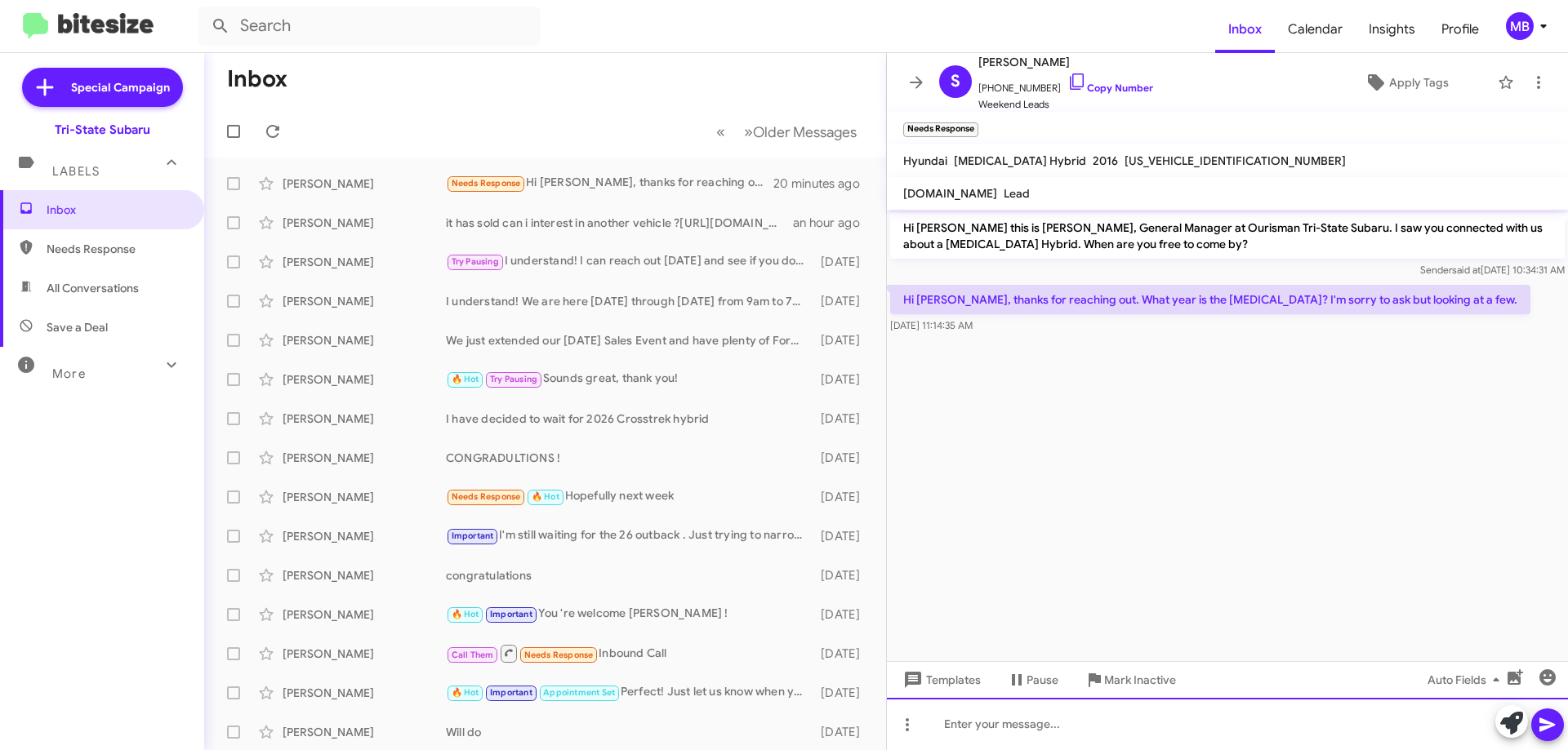
click at [1163, 740] on div at bounding box center [1227, 724] width 681 height 52
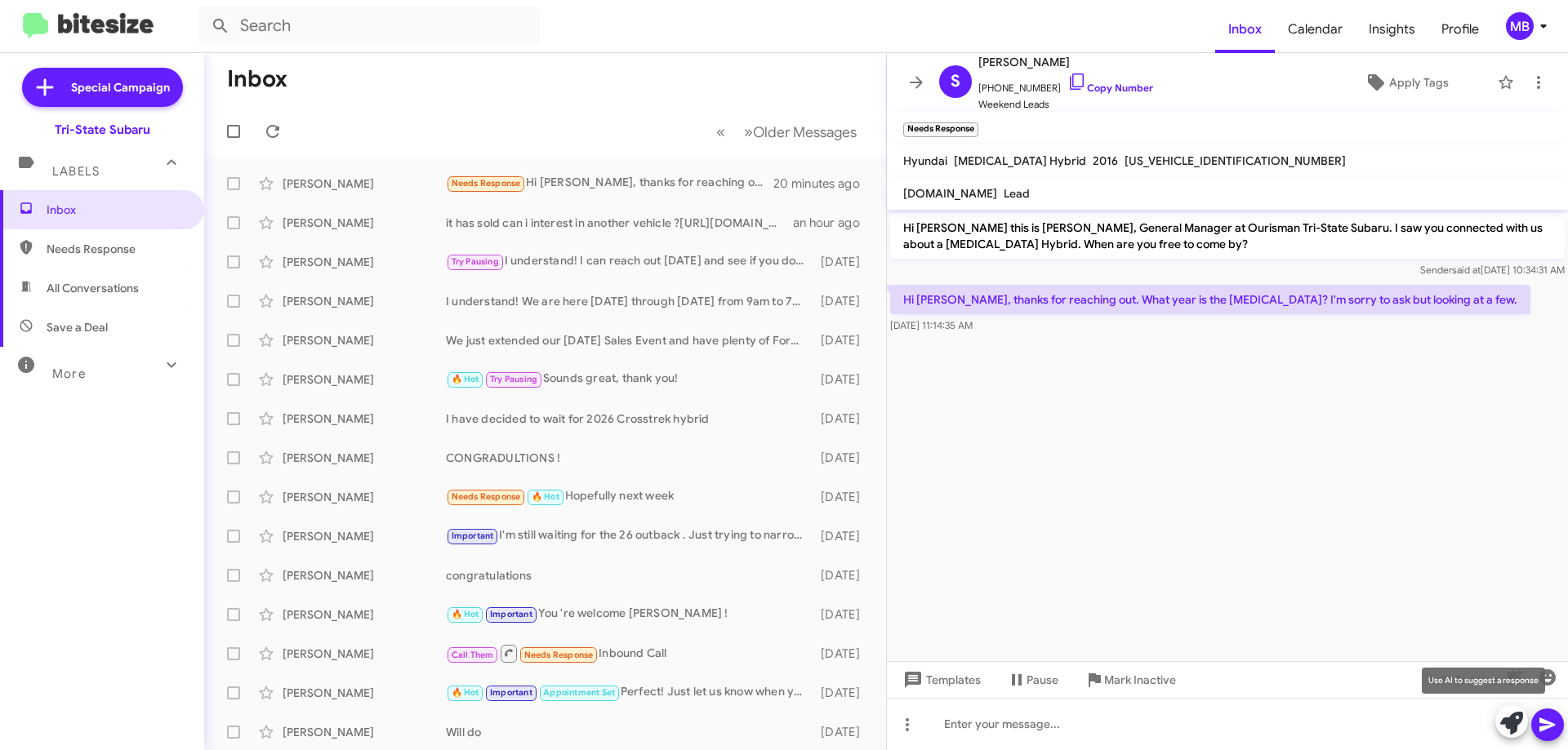
click at [1505, 722] on icon at bounding box center [1512, 723] width 22 height 22
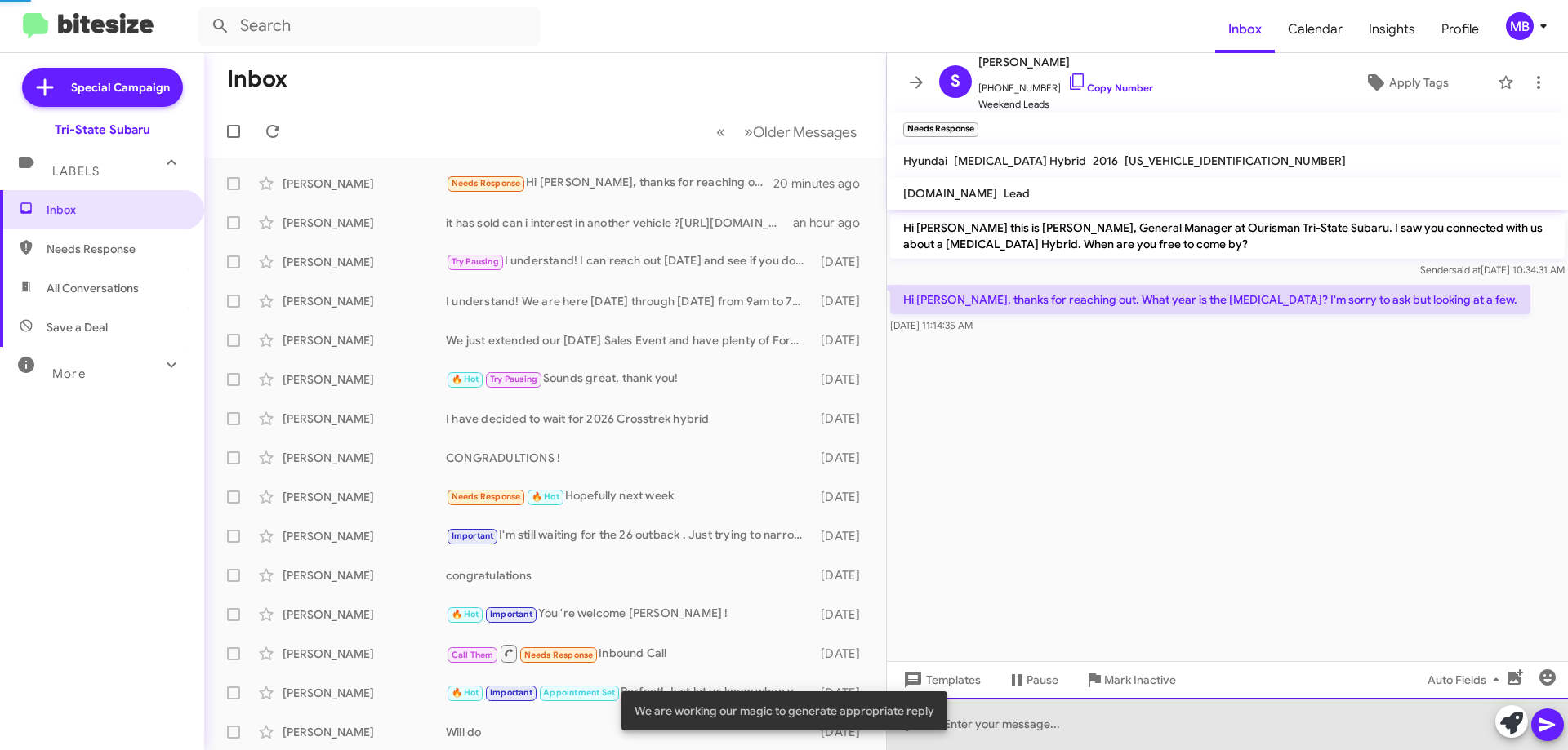
click at [1412, 718] on div at bounding box center [1227, 724] width 681 height 52
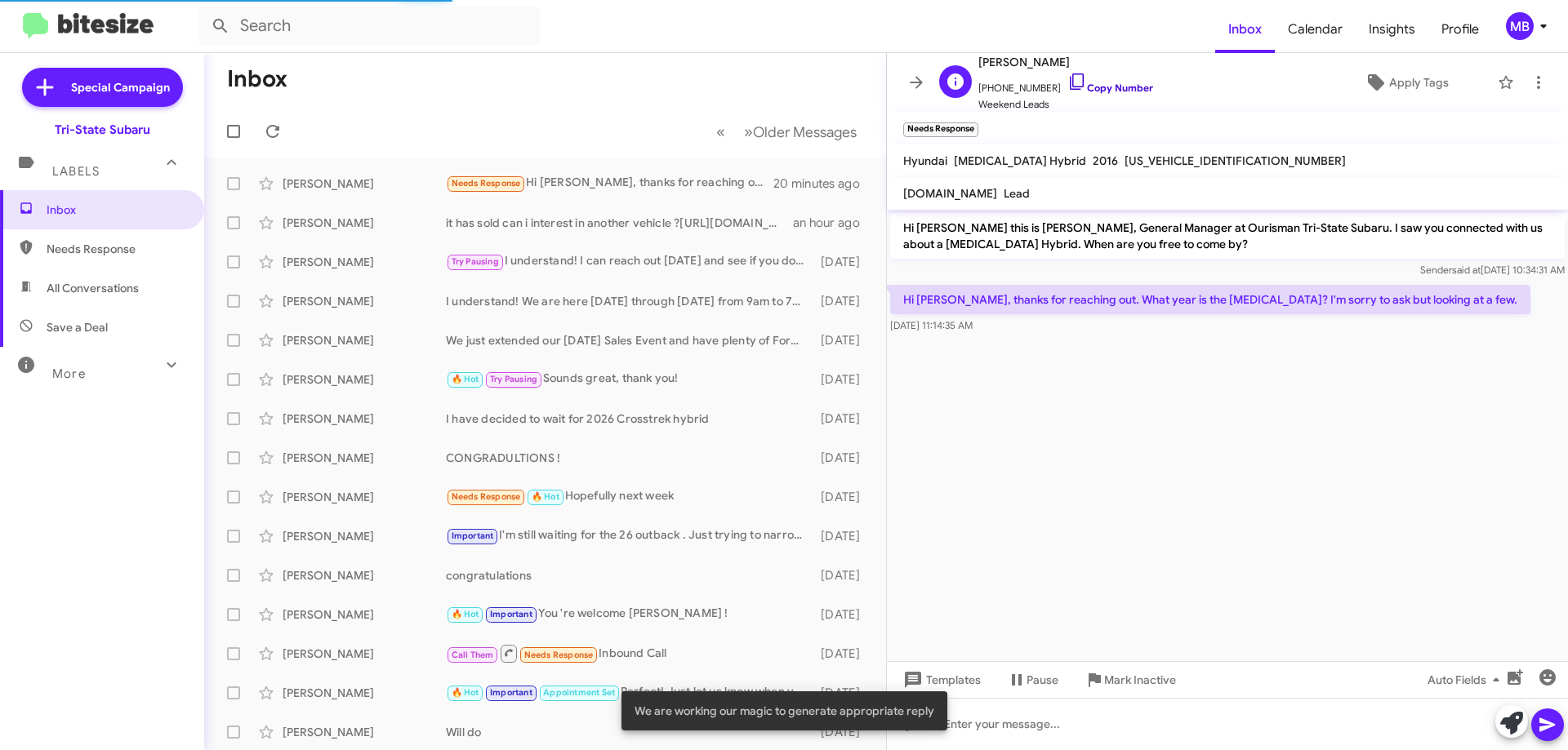
click at [1112, 92] on link "Copy Number" at bounding box center [1110, 87] width 86 height 12
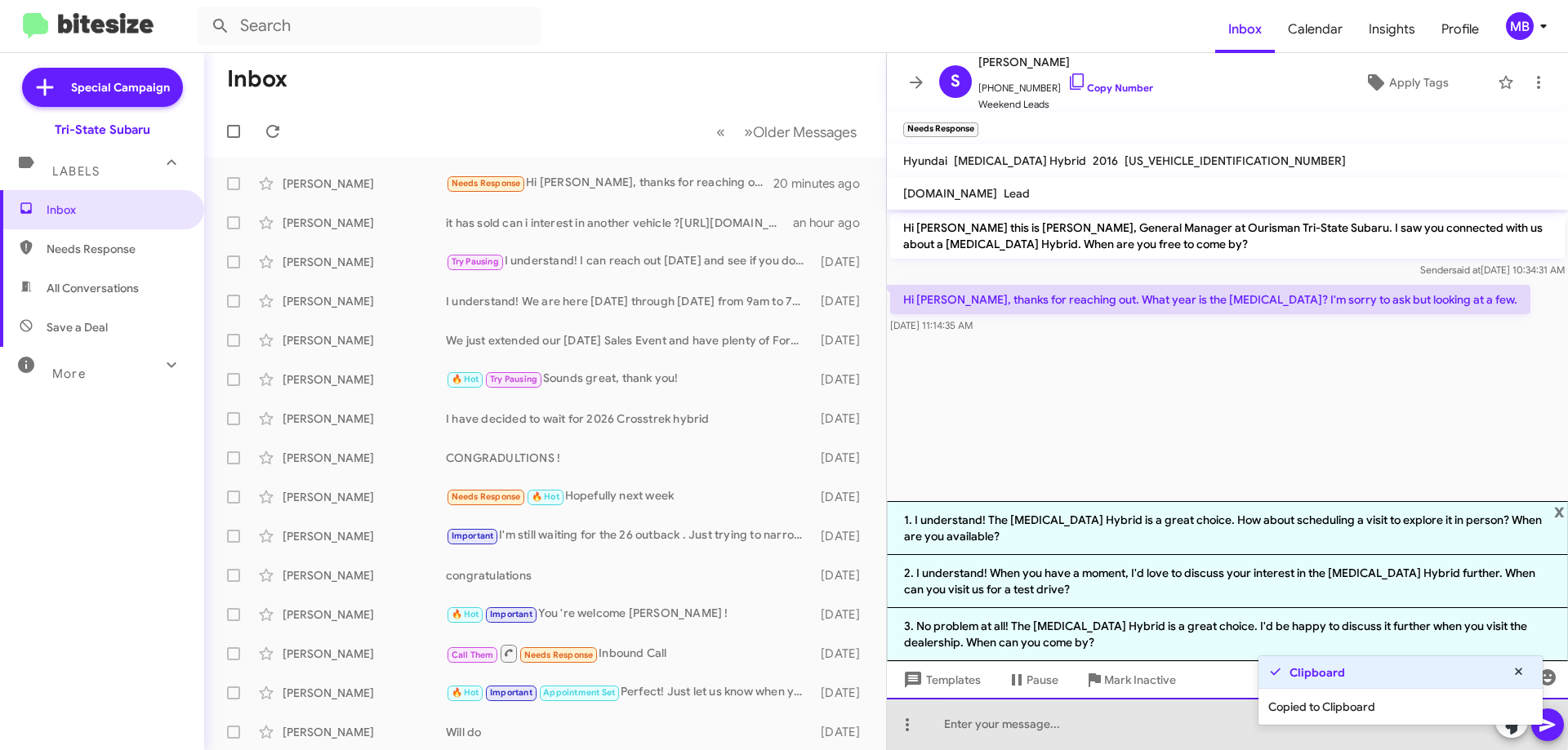
click at [1151, 721] on div at bounding box center [1227, 724] width 681 height 52
click at [1046, 734] on div at bounding box center [1227, 724] width 681 height 52
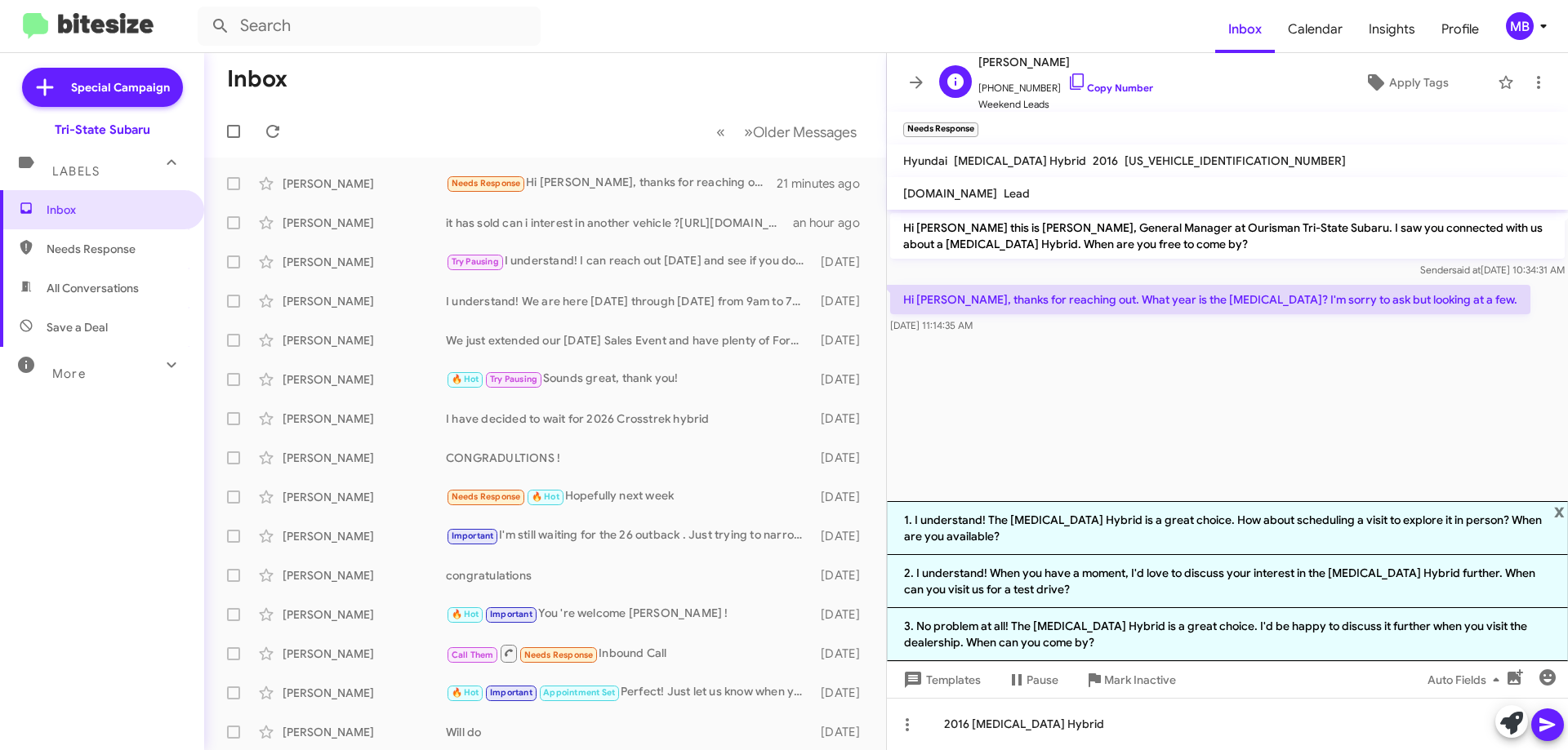
drag, startPoint x: 1113, startPoint y: 85, endPoint x: 1292, endPoint y: 80, distance: 179.1
click at [1115, 85] on link "Copy Number" at bounding box center [1110, 87] width 86 height 12
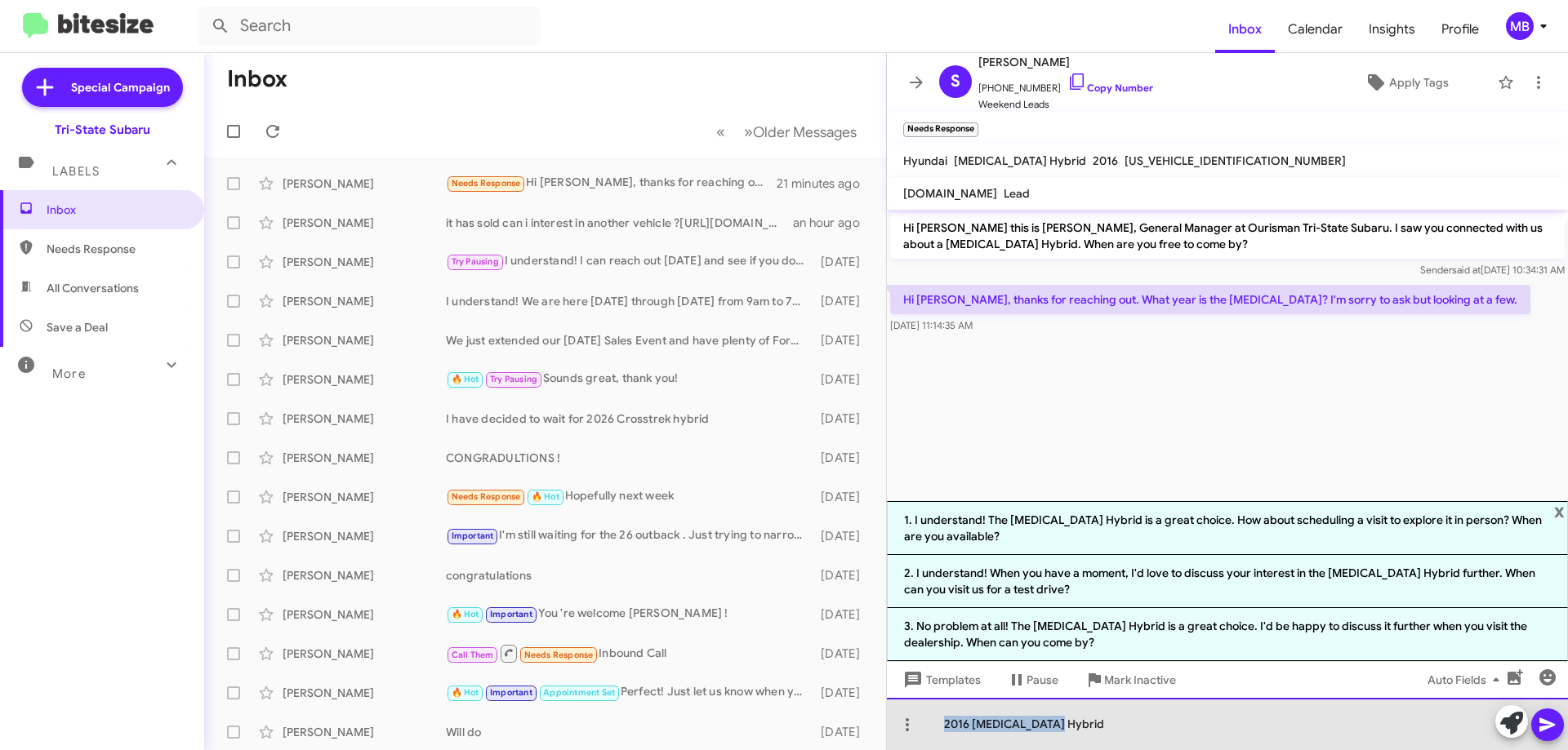
drag, startPoint x: 1080, startPoint y: 725, endPoint x: 1067, endPoint y: 709, distance: 20.6
click at [932, 721] on div "2016 [MEDICAL_DATA] Hybrid" at bounding box center [1227, 724] width 681 height 52
click at [934, 724] on div "[URL][DOMAIN_NAME]" at bounding box center [1227, 724] width 681 height 52
click at [1057, 722] on div "That is no longer availbe [URL][DOMAIN_NAME]" at bounding box center [1227, 724] width 681 height 52
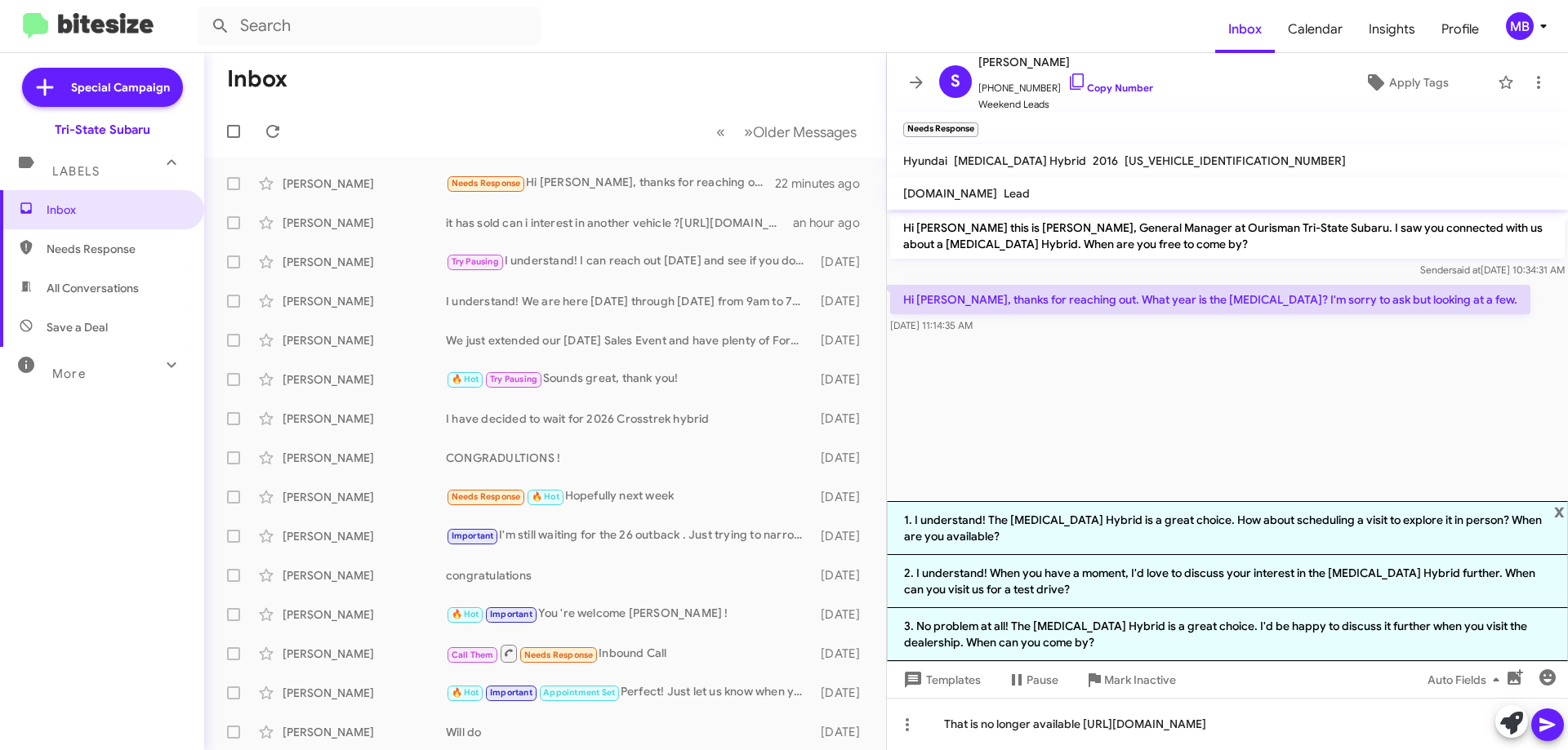
click at [1547, 719] on icon at bounding box center [1547, 725] width 20 height 20
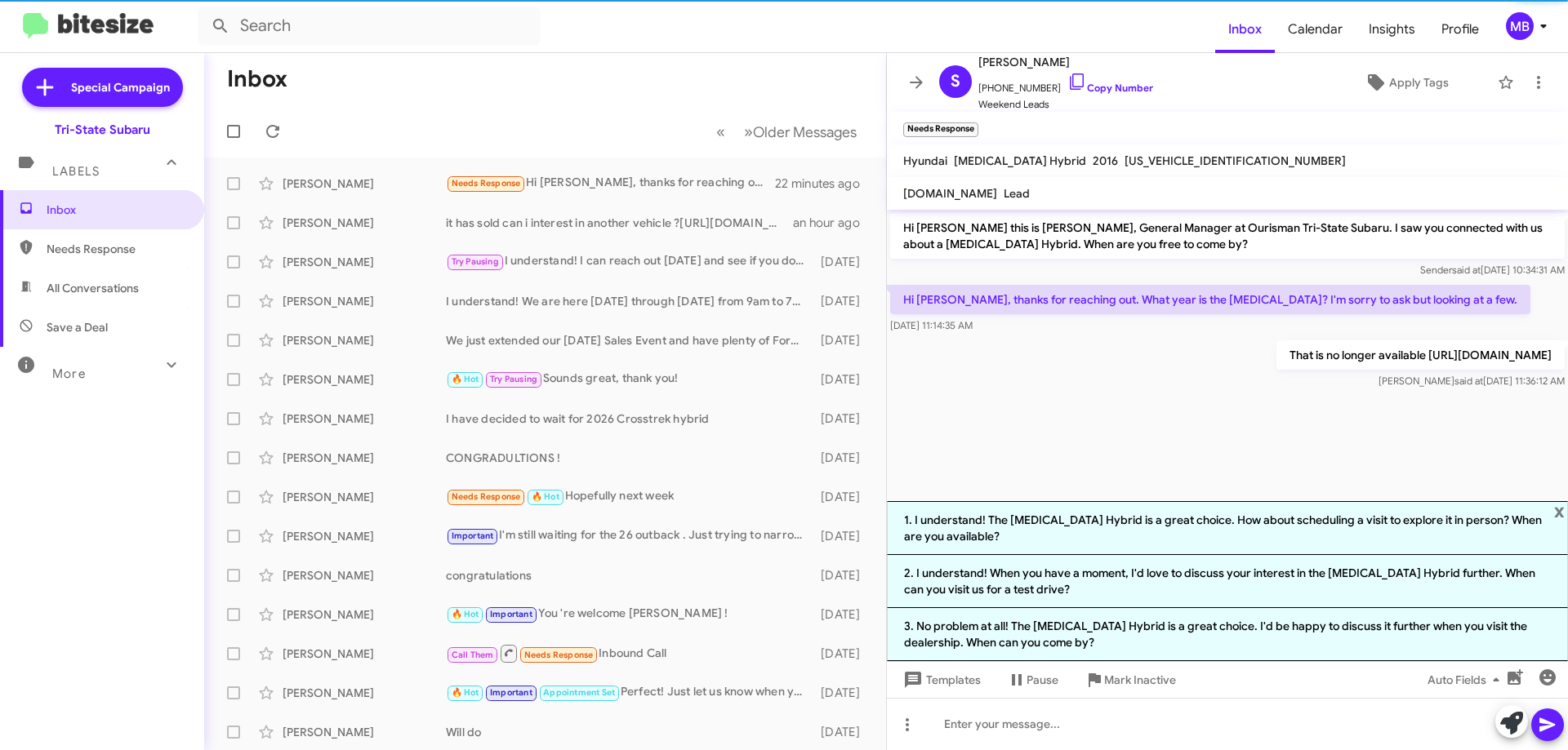
click at [131, 245] on span "Needs Response" at bounding box center [116, 249] width 139 height 16
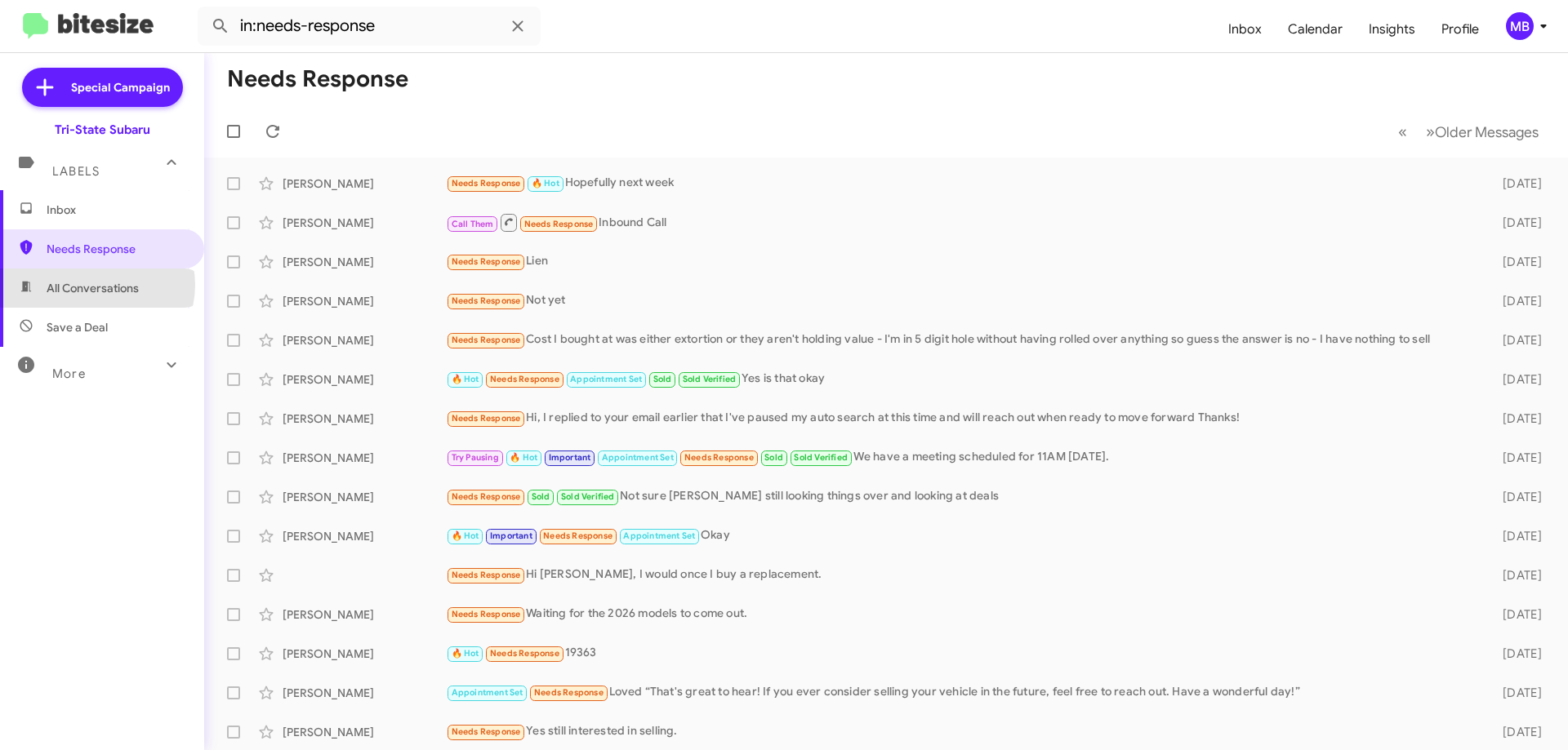
click at [96, 285] on span "All Conversations" at bounding box center [92, 288] width 92 height 16
type input "in:all-conversations"
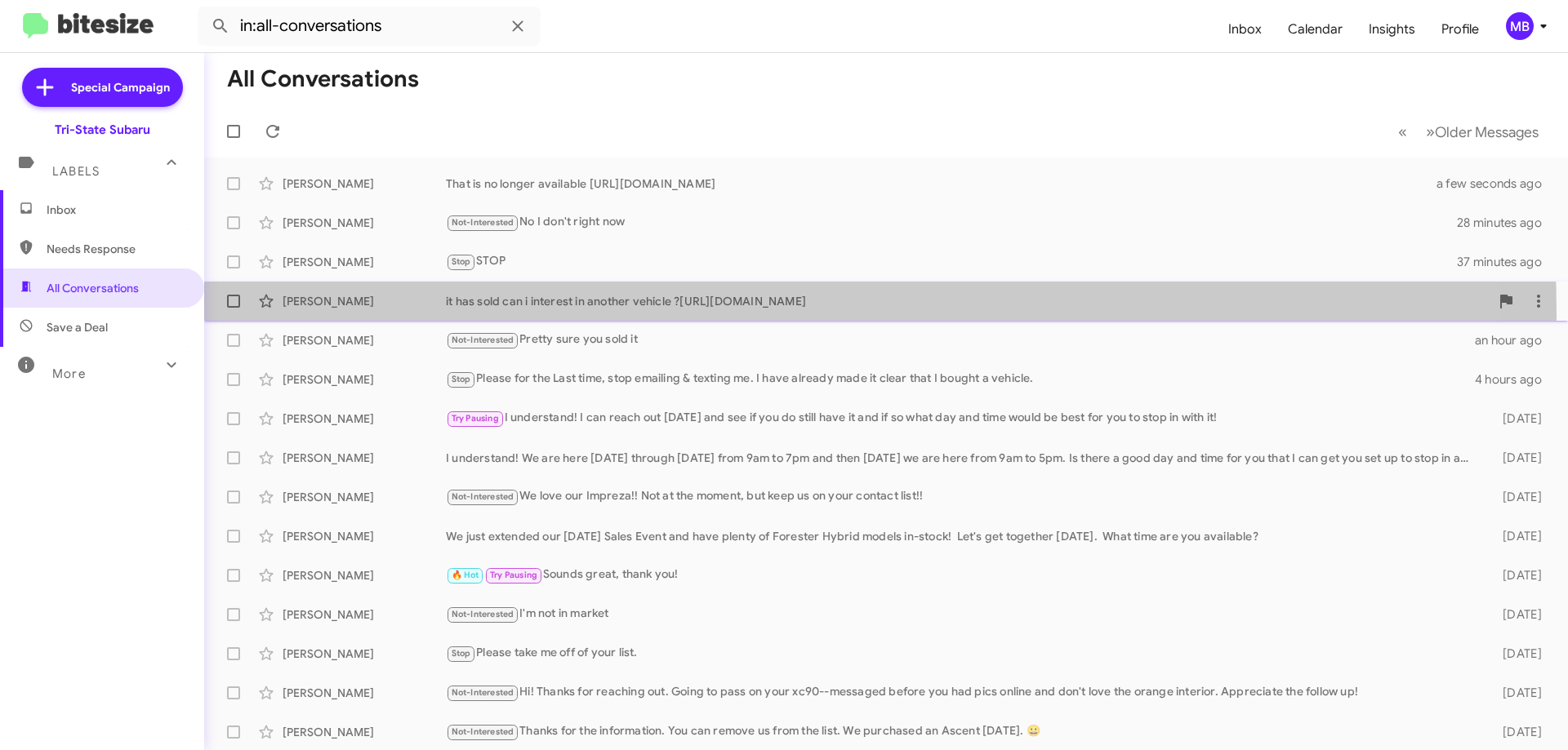
click at [389, 318] on span "[PERSON_NAME] it has sold can i interest in another vehicle ?[URL][DOMAIN_NAME]…" at bounding box center [886, 301] width 1364 height 39
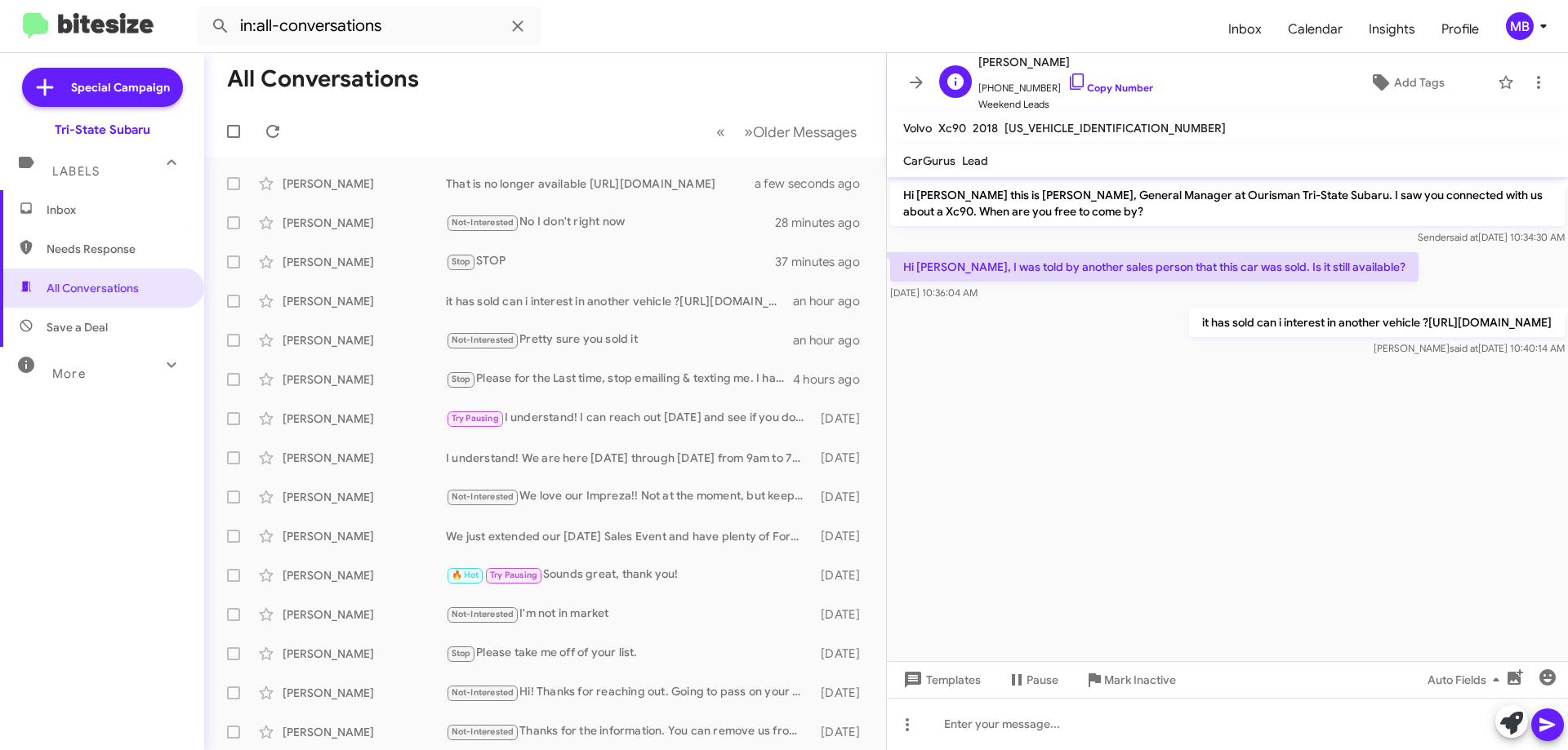
drag, startPoint x: 1106, startPoint y: 90, endPoint x: 1228, endPoint y: 109, distance: 123.5
click at [1106, 90] on link "Copy Number" at bounding box center [1110, 87] width 86 height 12
click at [85, 217] on span "Inbox" at bounding box center [116, 209] width 139 height 16
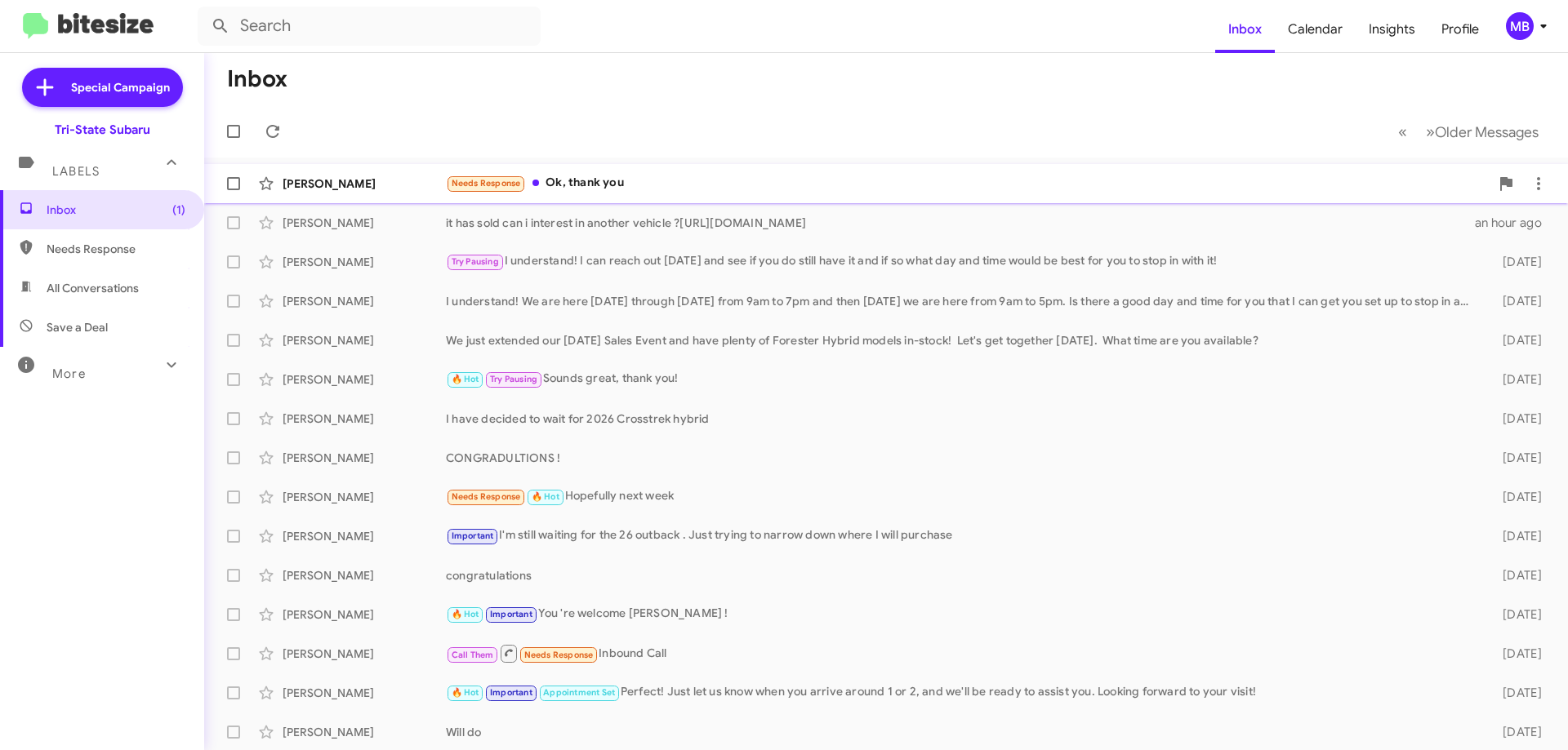
click at [669, 184] on div "Needs Response Ok, thank you" at bounding box center [968, 183] width 1044 height 19
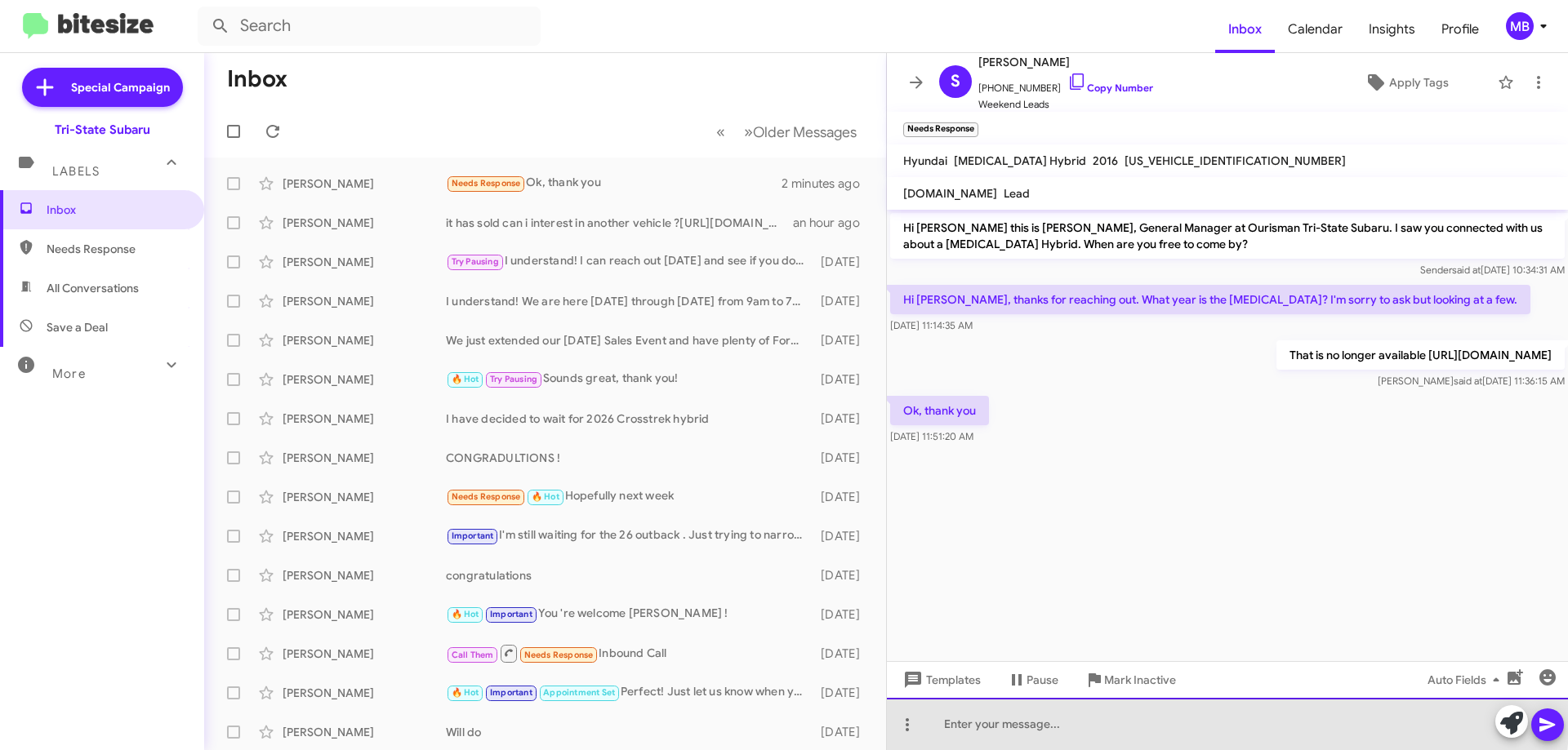
click at [1088, 717] on div at bounding box center [1227, 724] width 681 height 52
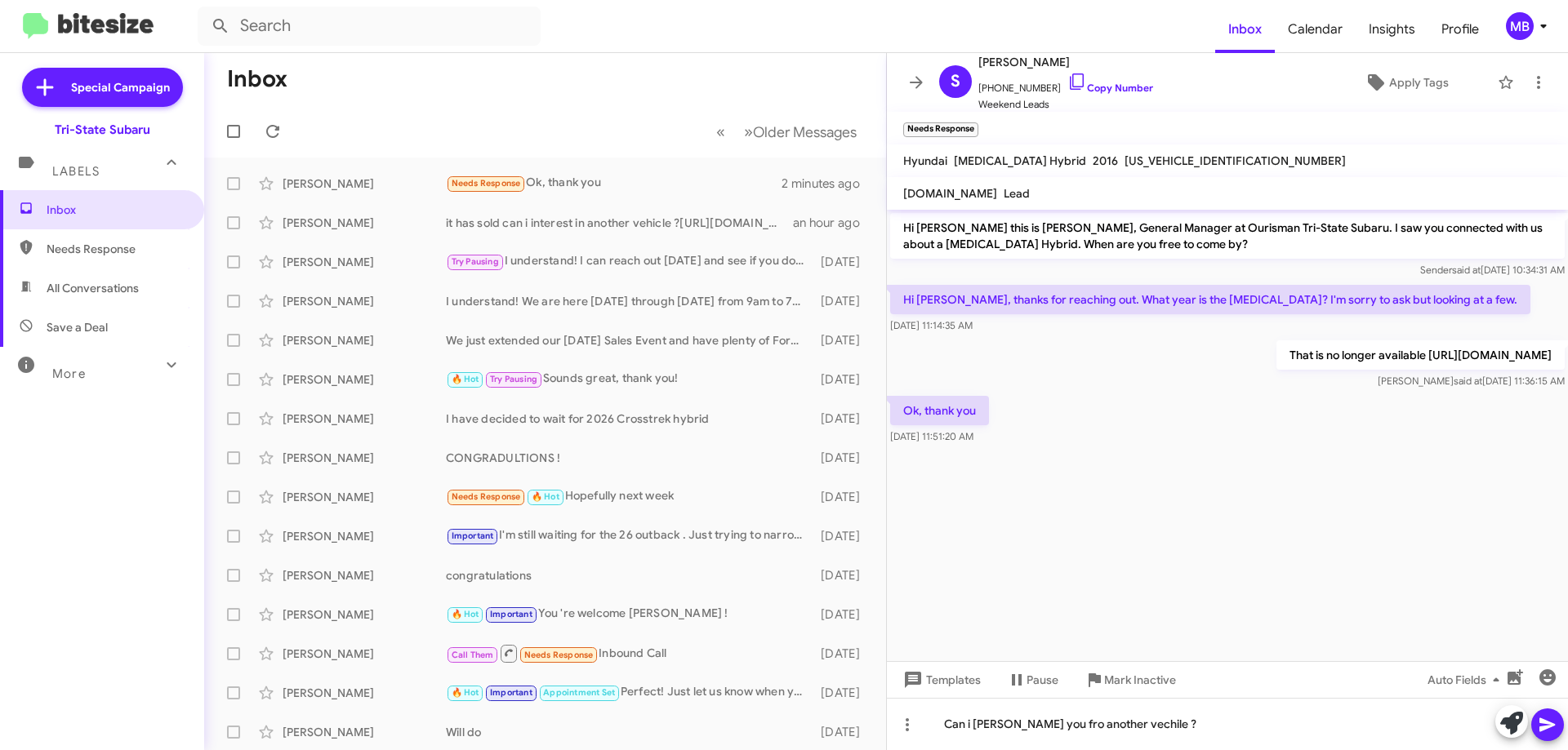
drag, startPoint x: 1113, startPoint y: 728, endPoint x: 1197, endPoint y: 352, distance: 385.3
click at [1277, 345] on p "That is no longer available [URL][DOMAIN_NAME]" at bounding box center [1421, 355] width 289 height 29
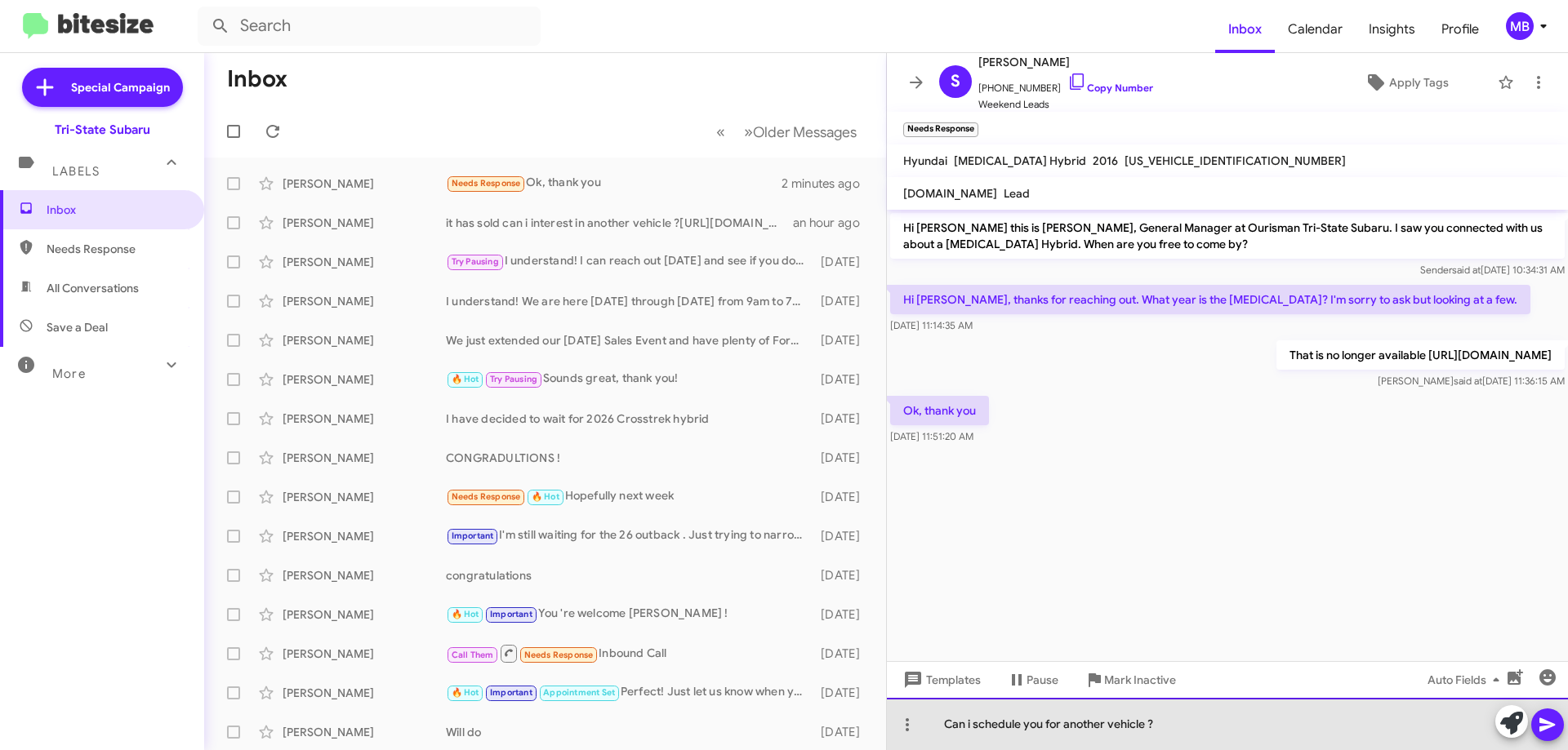
click at [971, 721] on div "Can i schedule you for another vehicle ?" at bounding box center [1227, 724] width 681 height 52
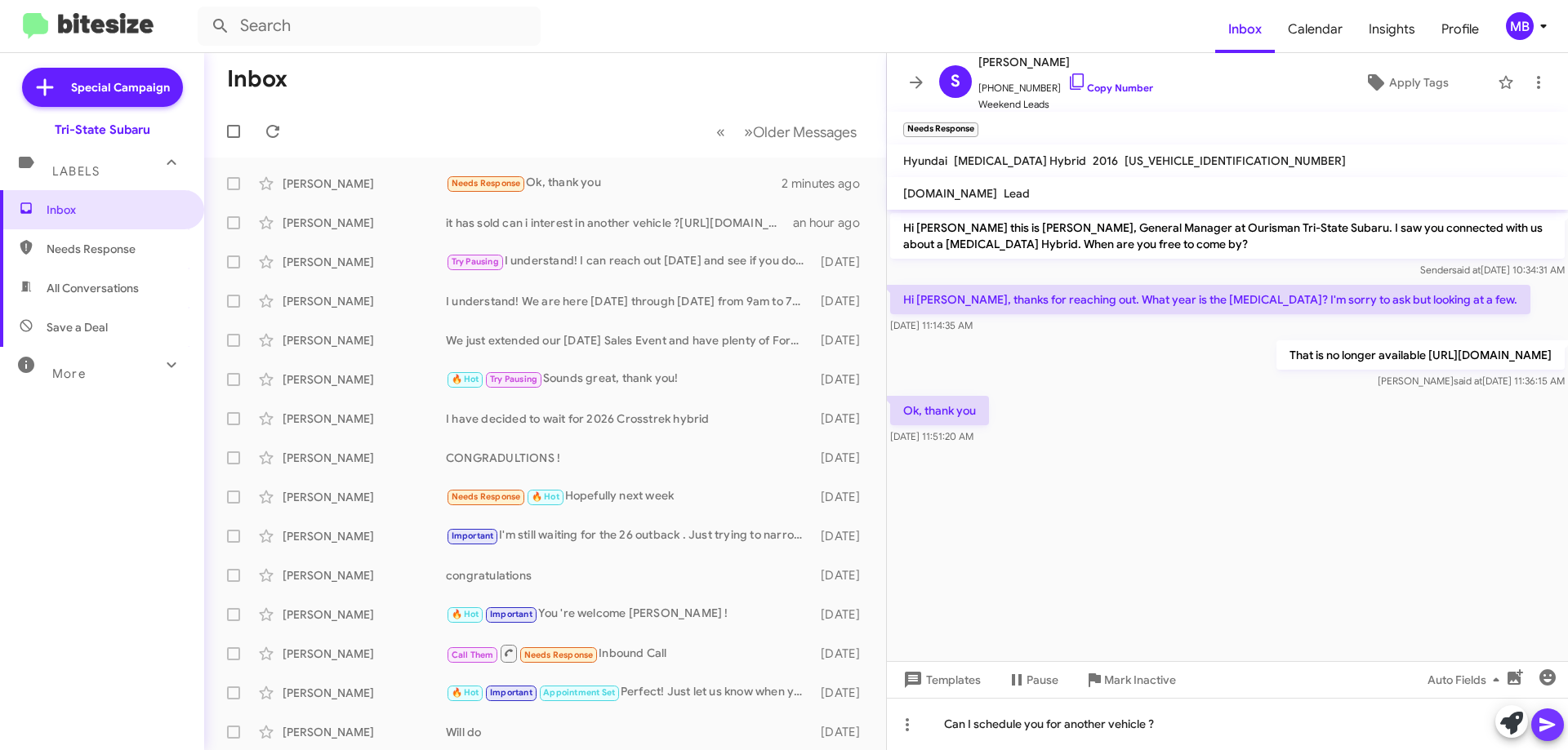
click at [1545, 721] on icon at bounding box center [1547, 726] width 16 height 14
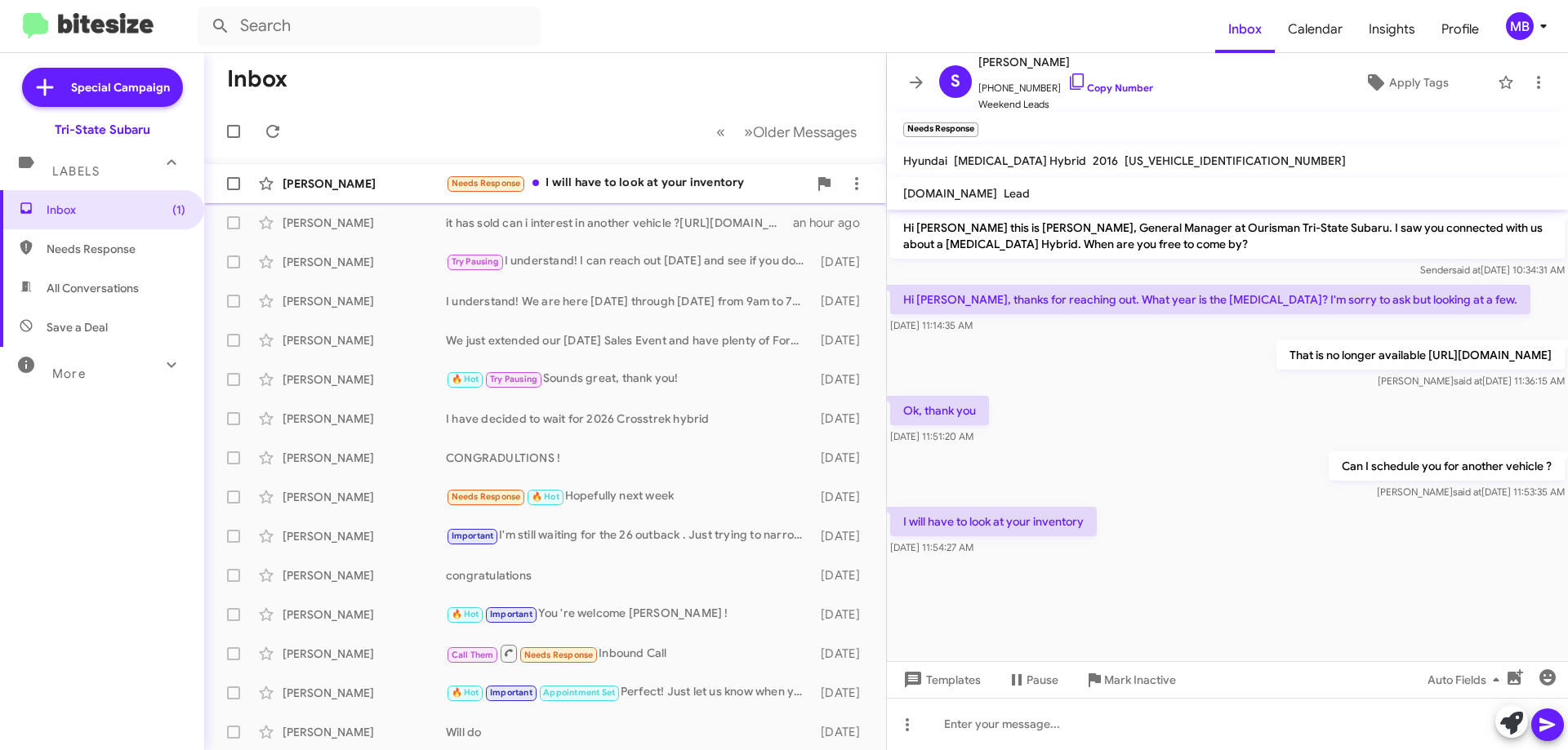
click at [566, 192] on div "Needs Response I will have to look at your inventory" at bounding box center [627, 183] width 362 height 19
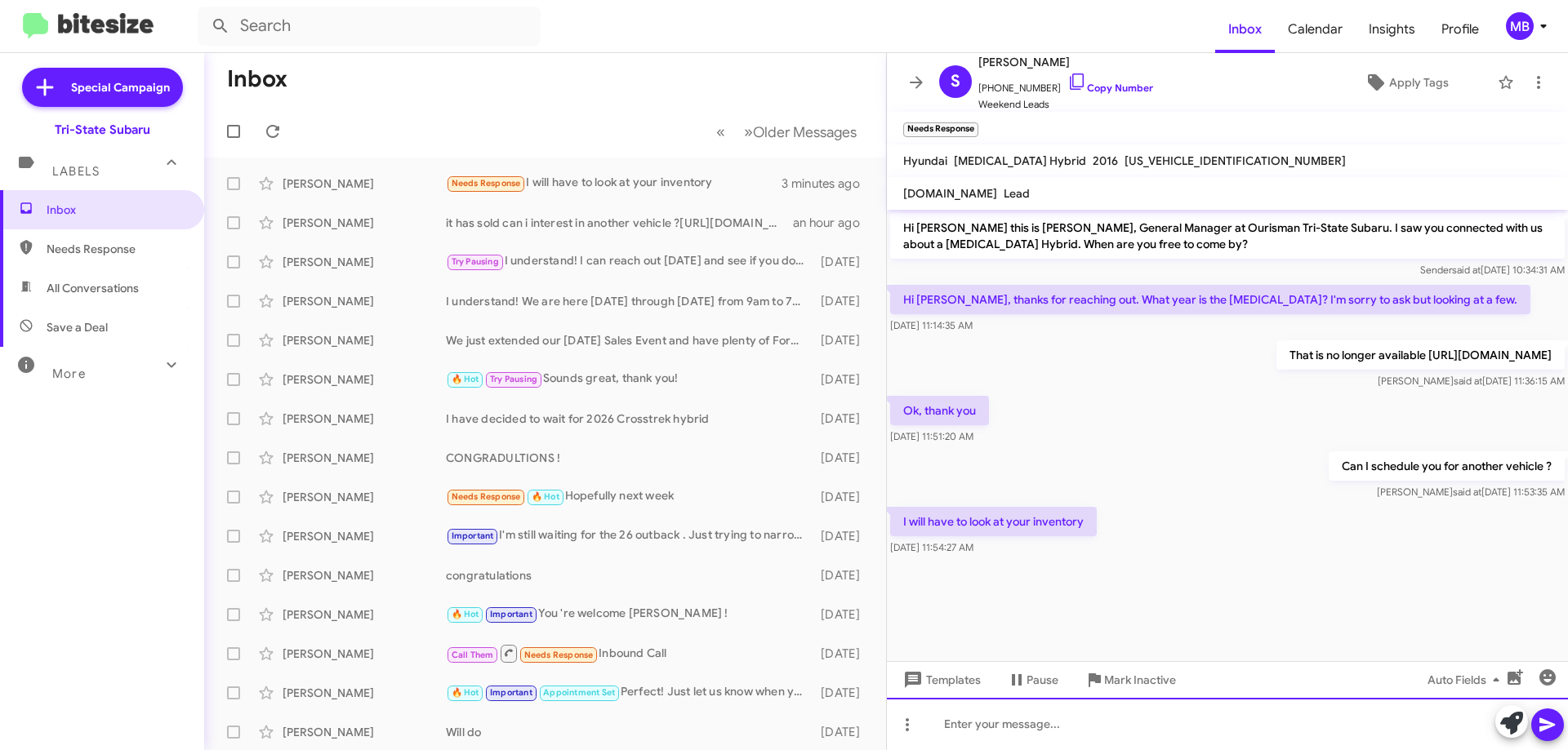
drag, startPoint x: 1114, startPoint y: 725, endPoint x: 1205, endPoint y: 720, distance: 91.1
click at [1116, 723] on div at bounding box center [1227, 724] width 681 height 52
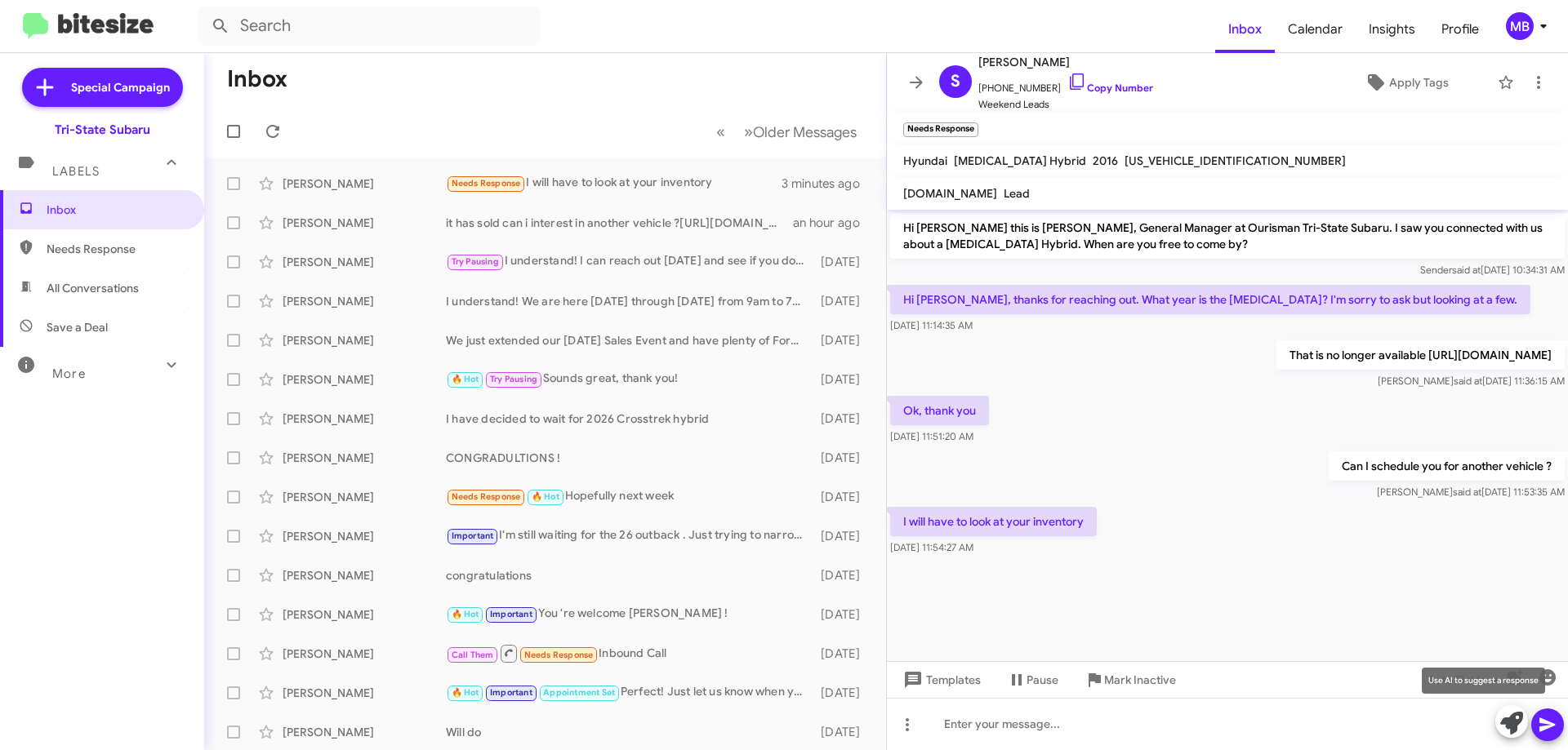
click at [1511, 728] on icon at bounding box center [1512, 723] width 22 height 22
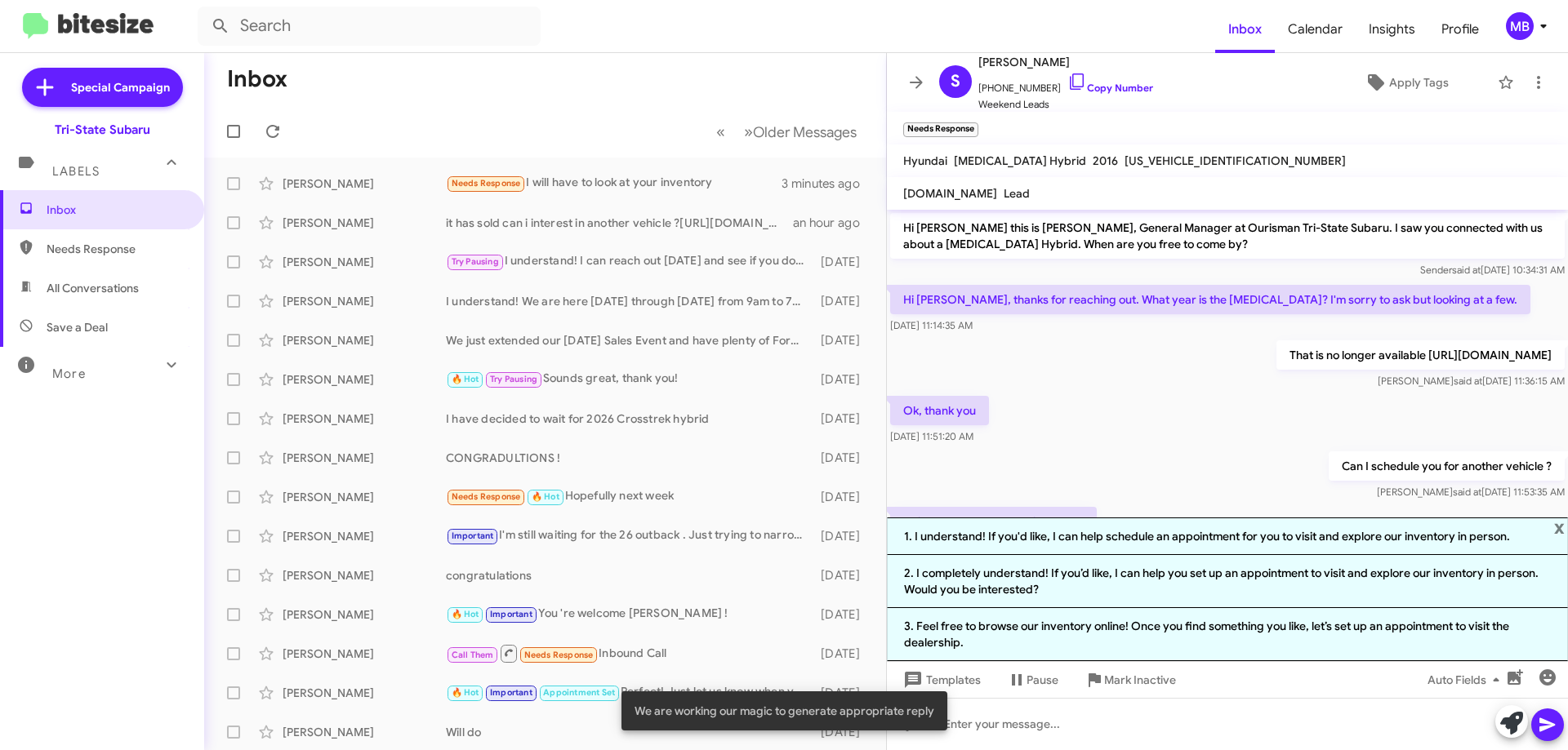
click at [1313, 631] on li "3. Feel free to browse our inventory online! Once you find something you like, …" at bounding box center [1227, 634] width 681 height 53
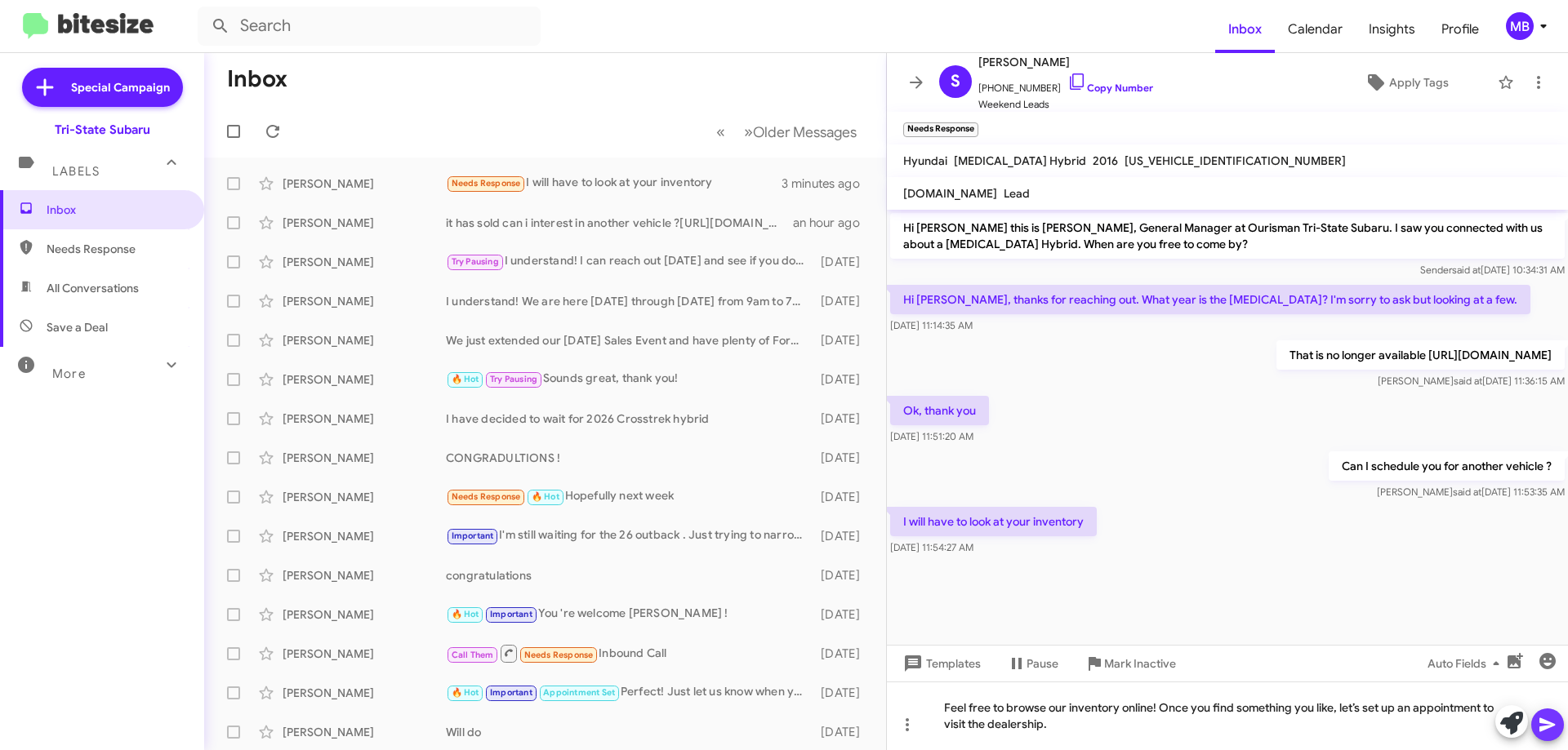
click at [1536, 723] on button at bounding box center [1548, 725] width 33 height 33
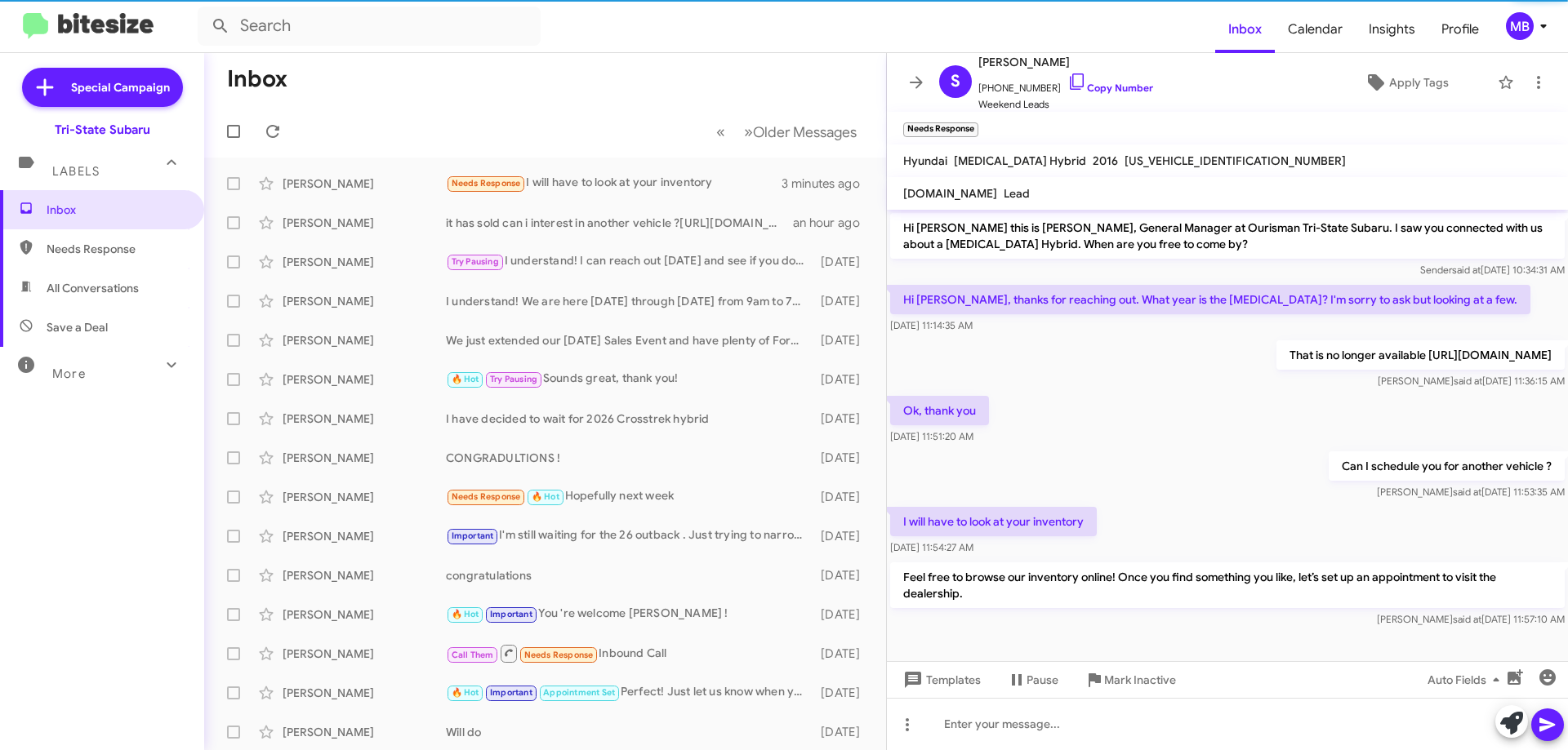
click at [132, 259] on span "Needs Response" at bounding box center [102, 249] width 204 height 39
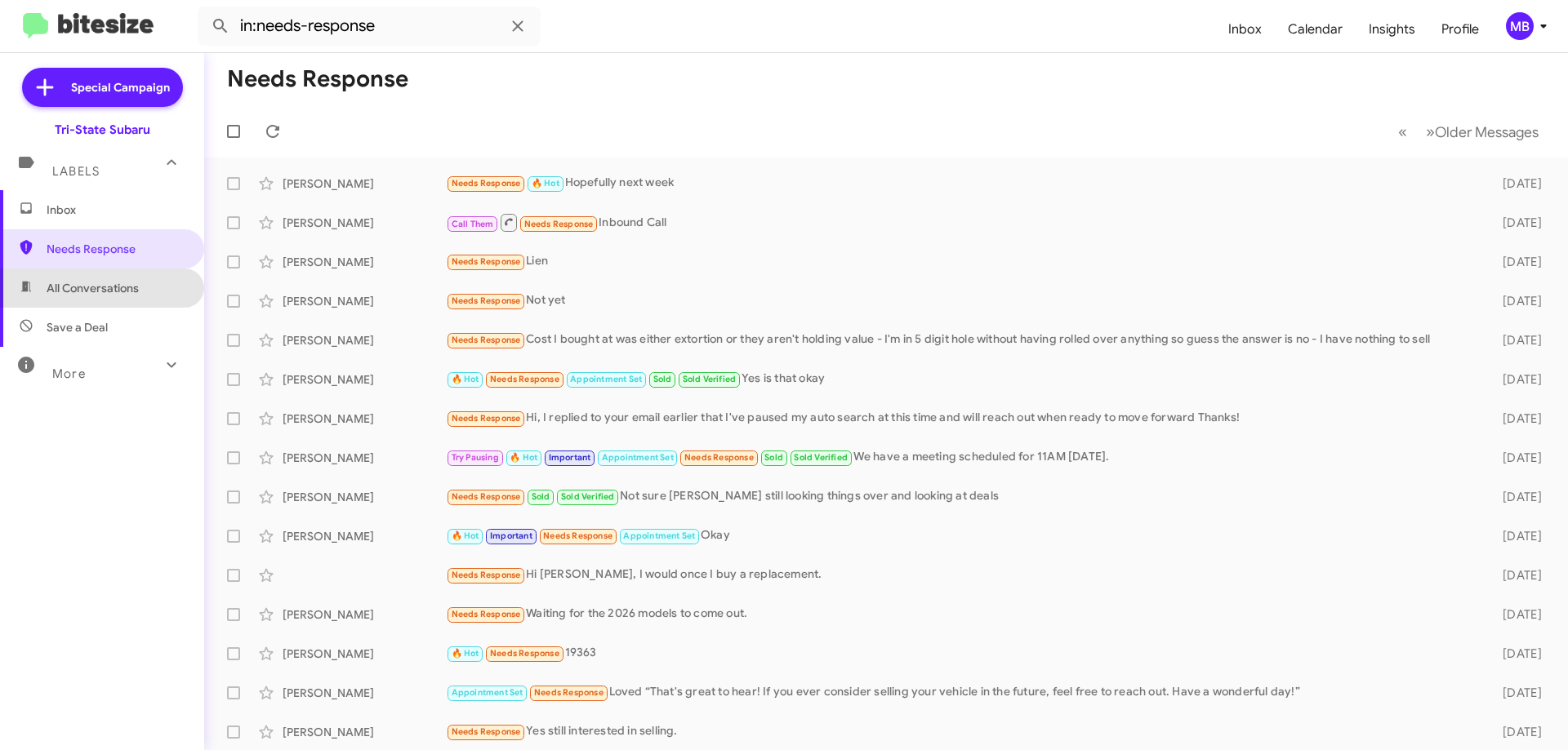
click at [151, 297] on span "All Conversations" at bounding box center [102, 288] width 204 height 39
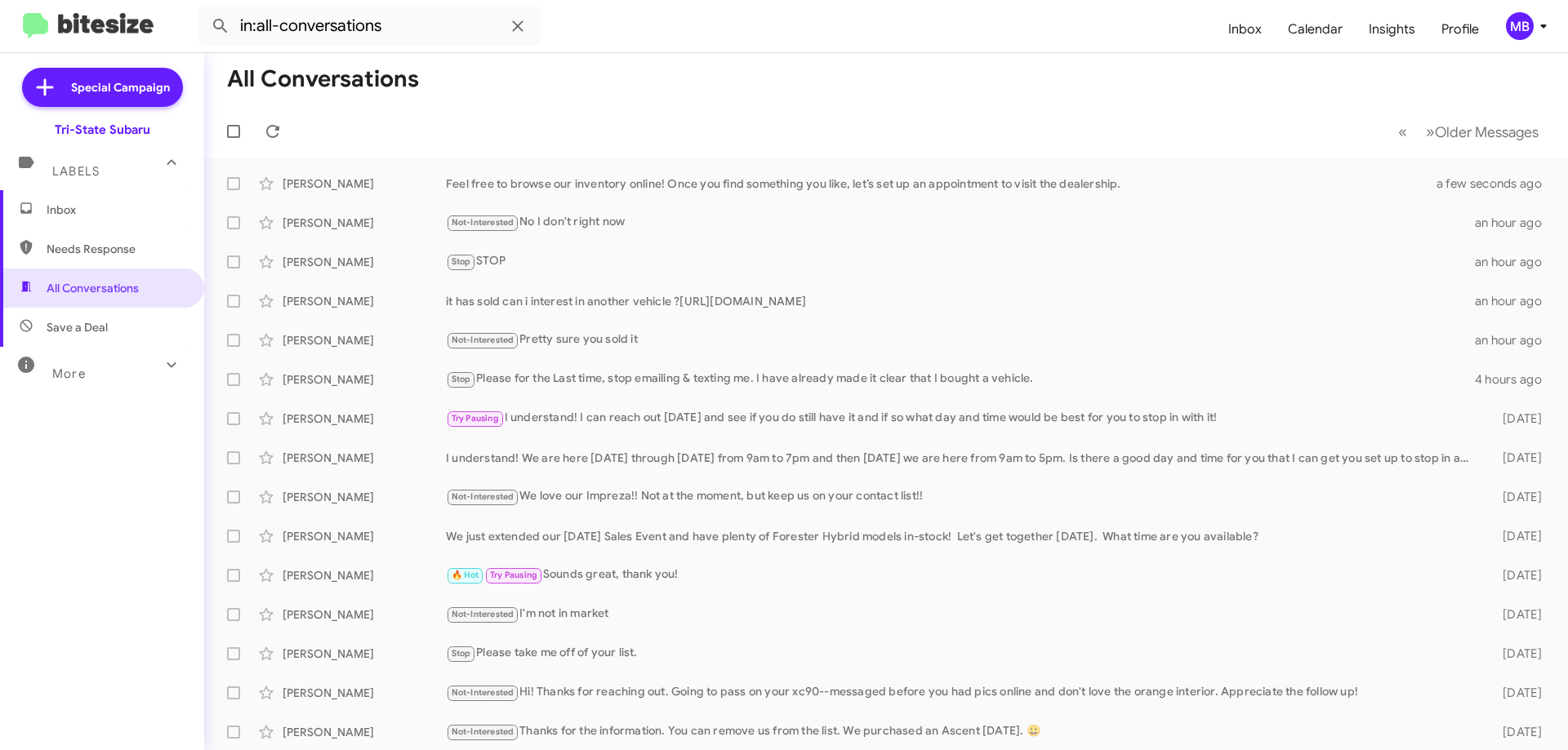
click at [112, 334] on span "Save a Deal" at bounding box center [102, 327] width 204 height 39
type input "in:not-interested"
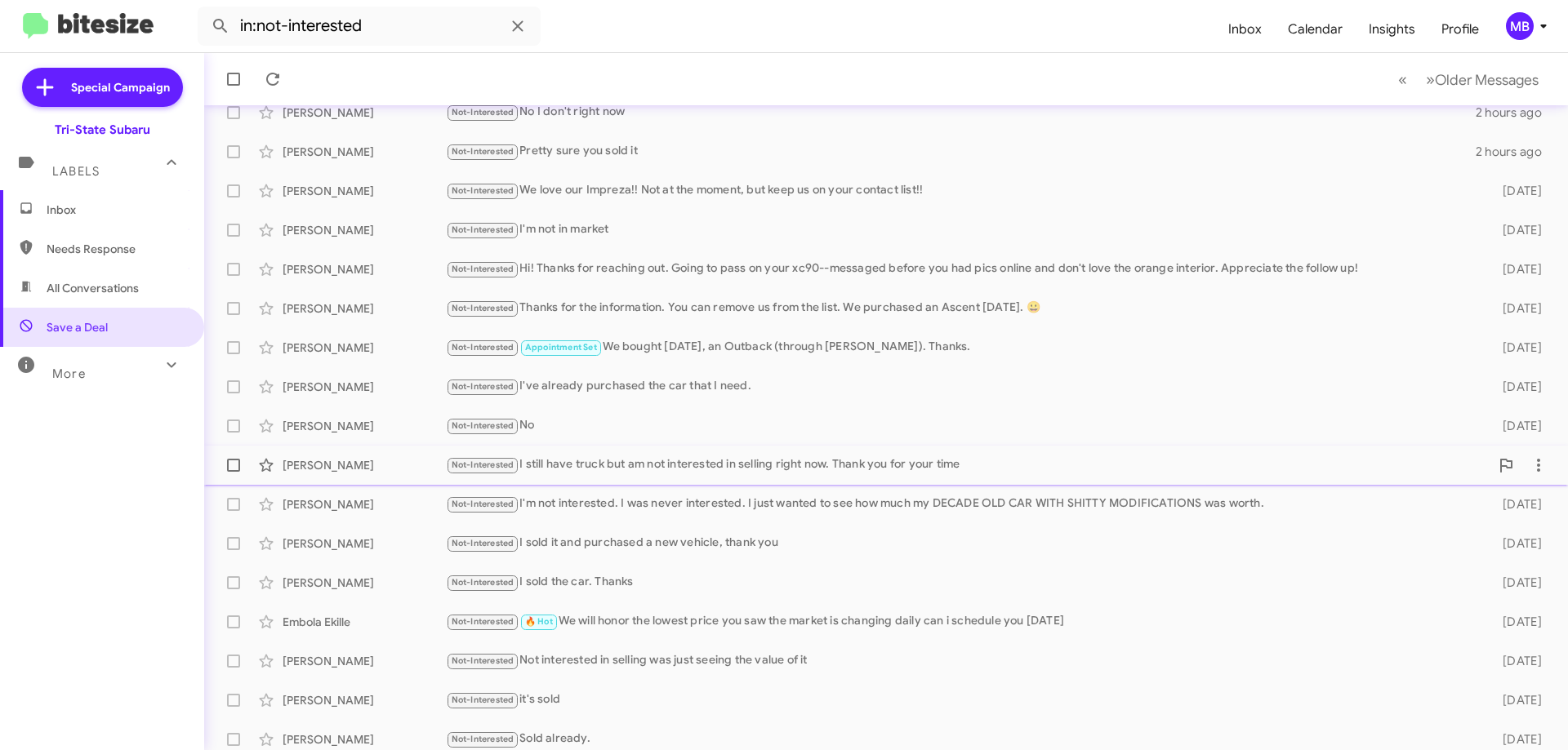
scroll to position [198, 0]
